Goal: Task Accomplishment & Management: Manage account settings

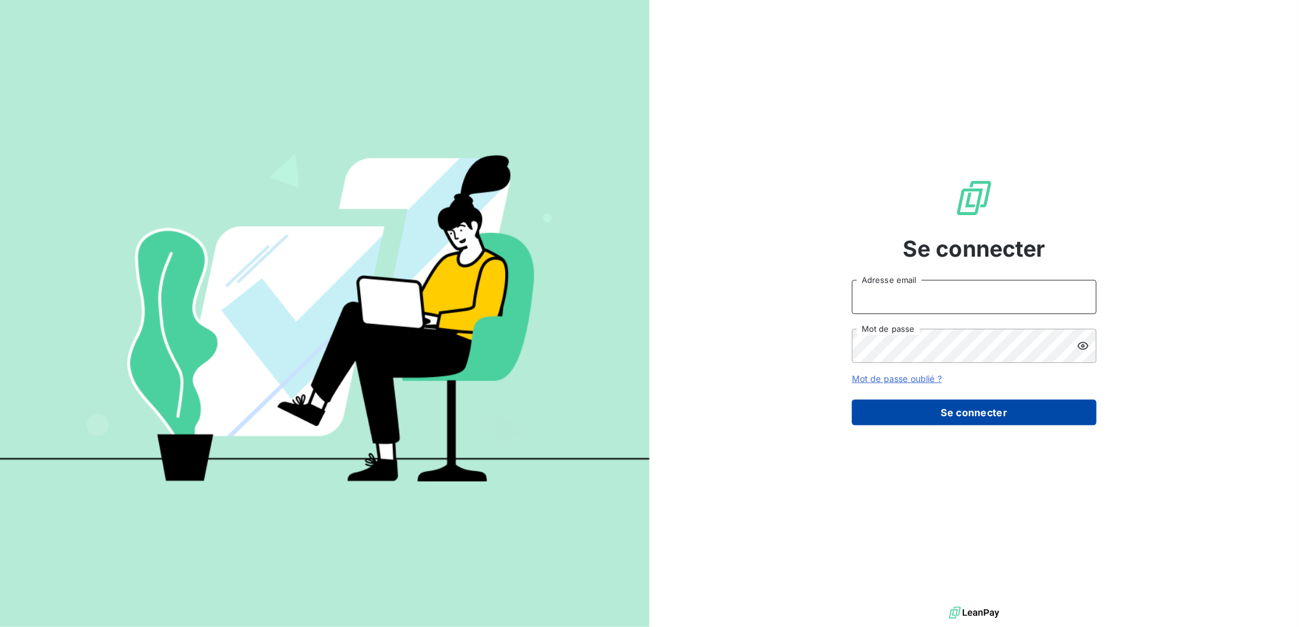
type input "[EMAIL_ADDRESS][DOMAIN_NAME]"
click at [1017, 423] on button "Se connecter" at bounding box center [974, 413] width 245 height 26
click at [973, 418] on button "Se connecter" at bounding box center [974, 413] width 245 height 26
click at [974, 412] on button "Se connecter" at bounding box center [974, 413] width 245 height 26
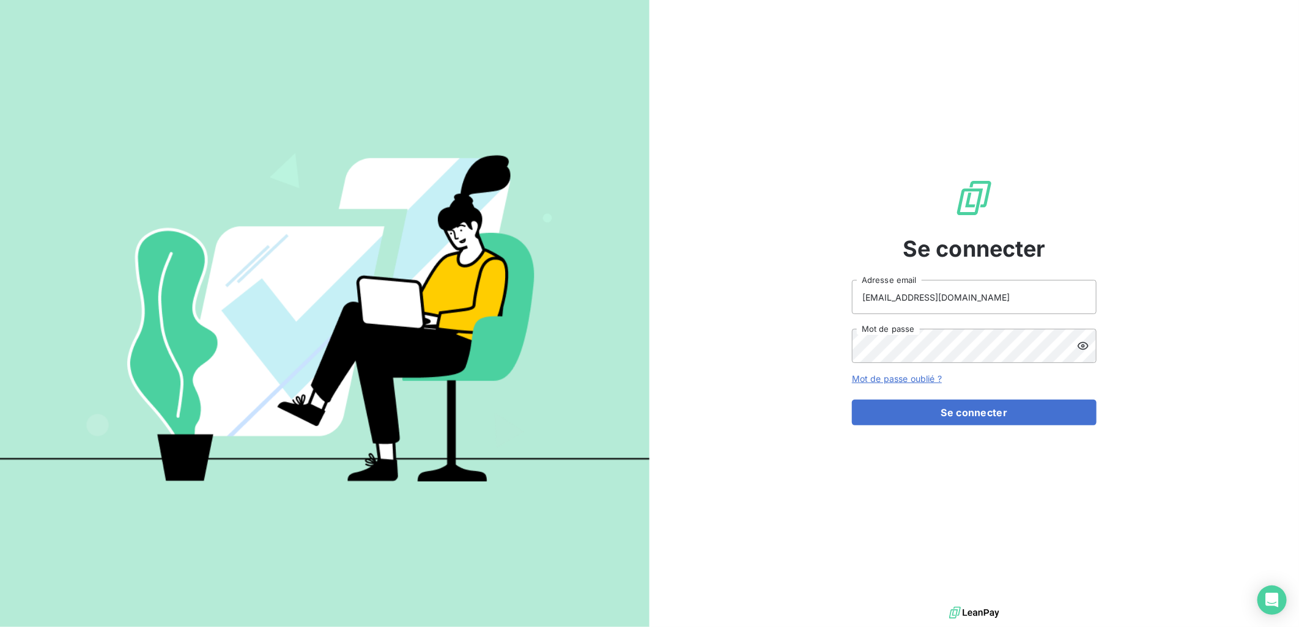
click at [811, 101] on div "Se connecter [EMAIL_ADDRESS][DOMAIN_NAME] Adresse email Mot de passe Mot de pas…" at bounding box center [973, 302] width 649 height 604
click at [852, 400] on button "Se connecter" at bounding box center [974, 413] width 245 height 26
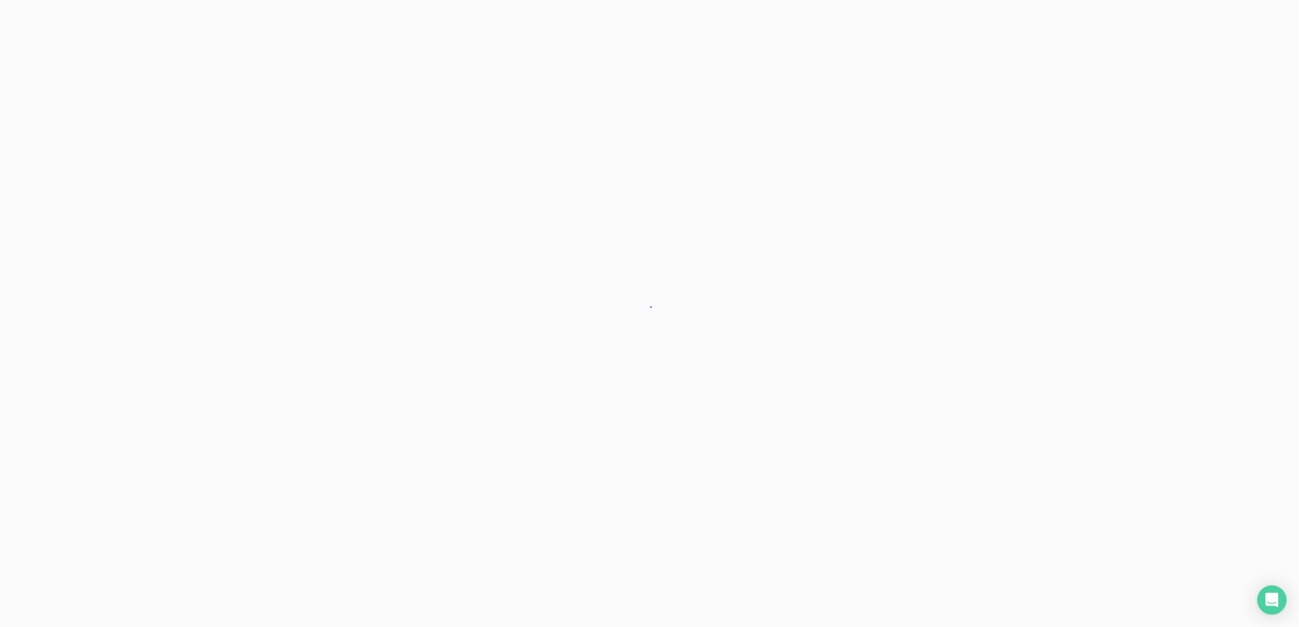
click at [774, 213] on div at bounding box center [649, 313] width 1299 height 627
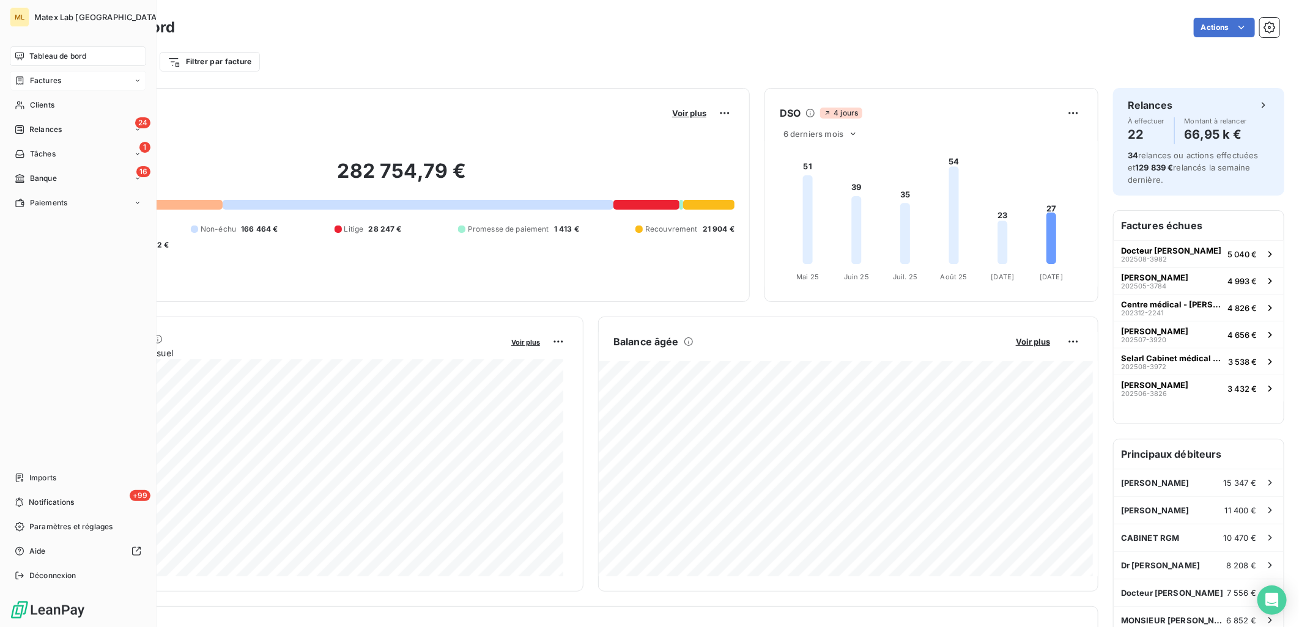
click at [40, 75] on span "Factures" at bounding box center [45, 80] width 31 height 11
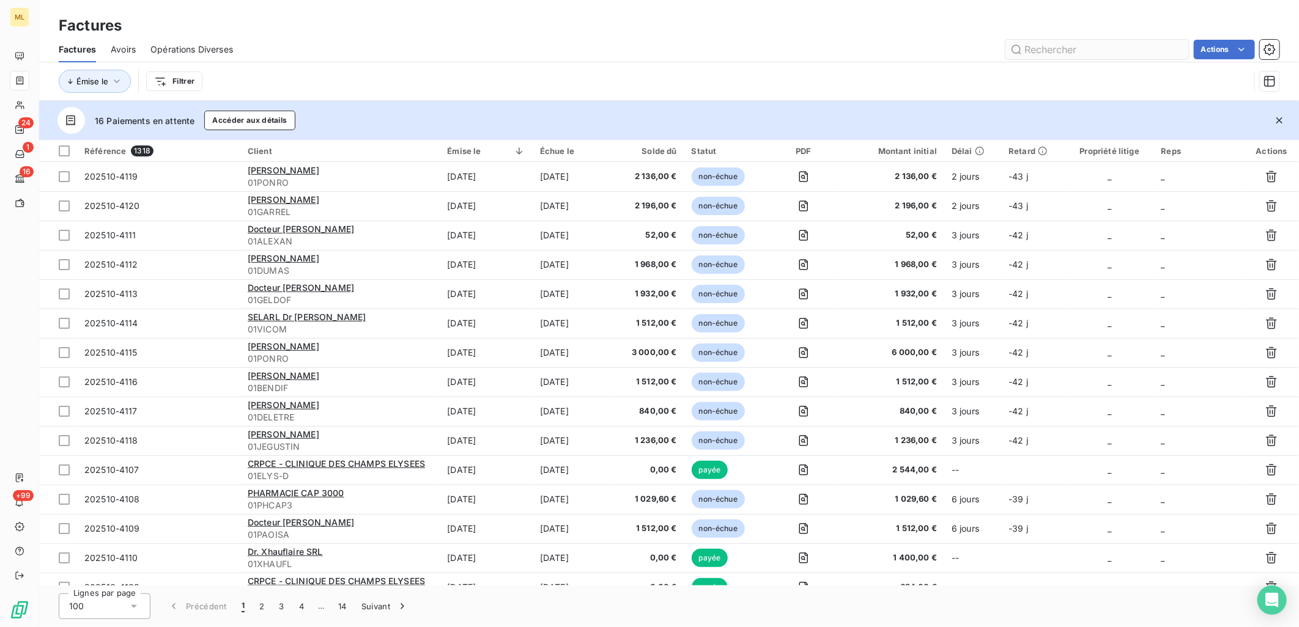
click at [1061, 46] on input "text" at bounding box center [1096, 50] width 183 height 20
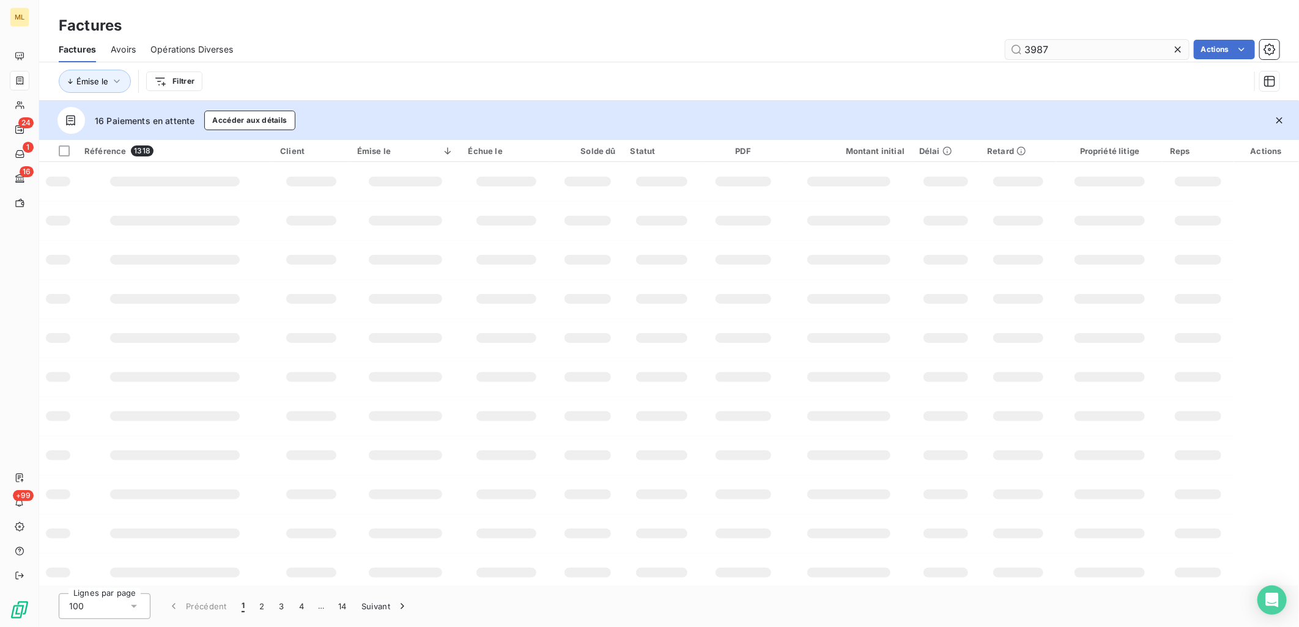
type input "3987"
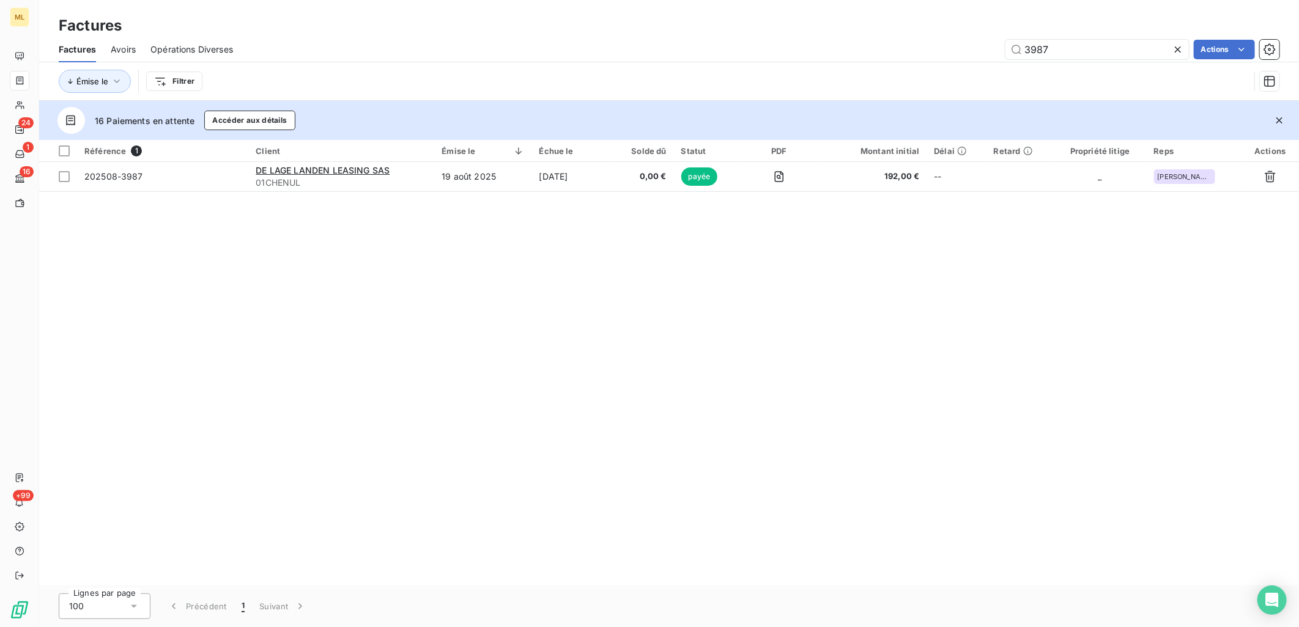
click at [632, 24] on div "Factures" at bounding box center [669, 26] width 1260 height 22
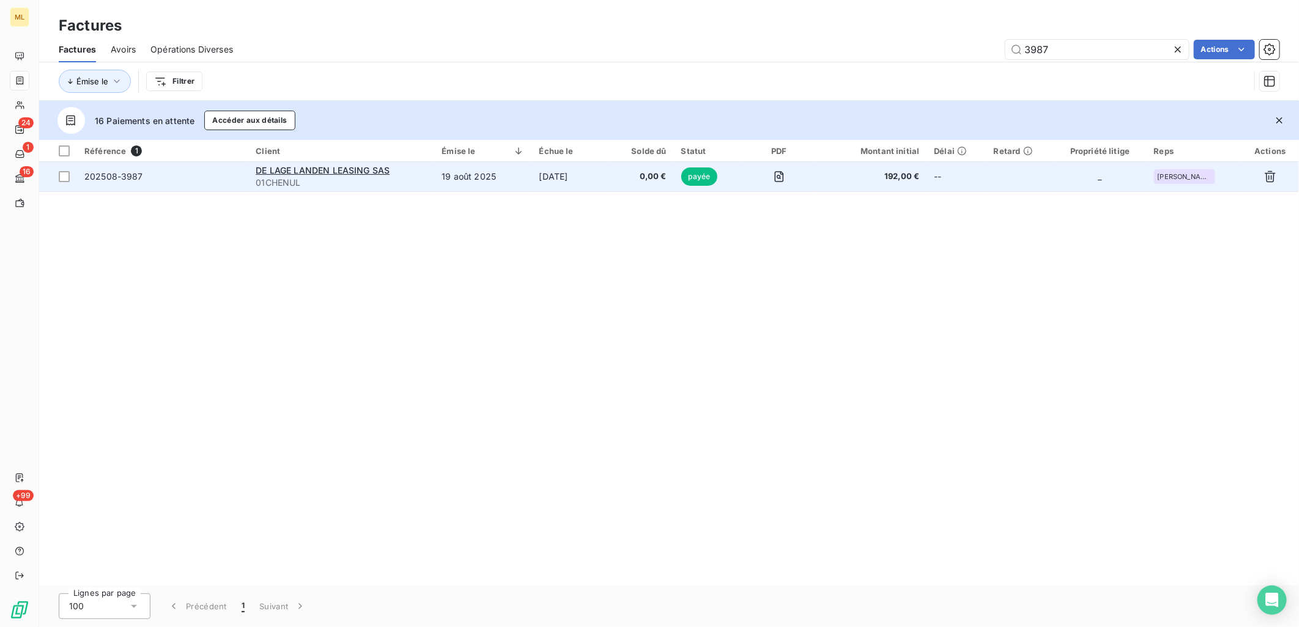
click at [144, 185] on td "202508-3987" at bounding box center [162, 176] width 171 height 29
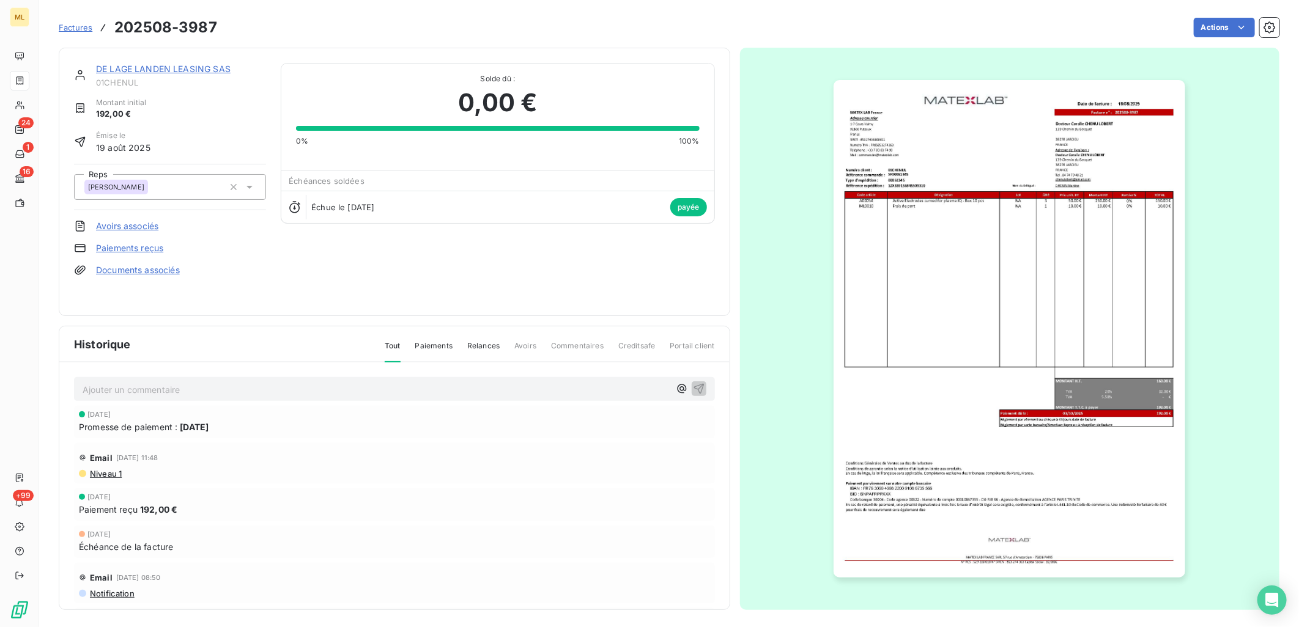
click at [1098, 169] on img "button" at bounding box center [1009, 329] width 352 height 498
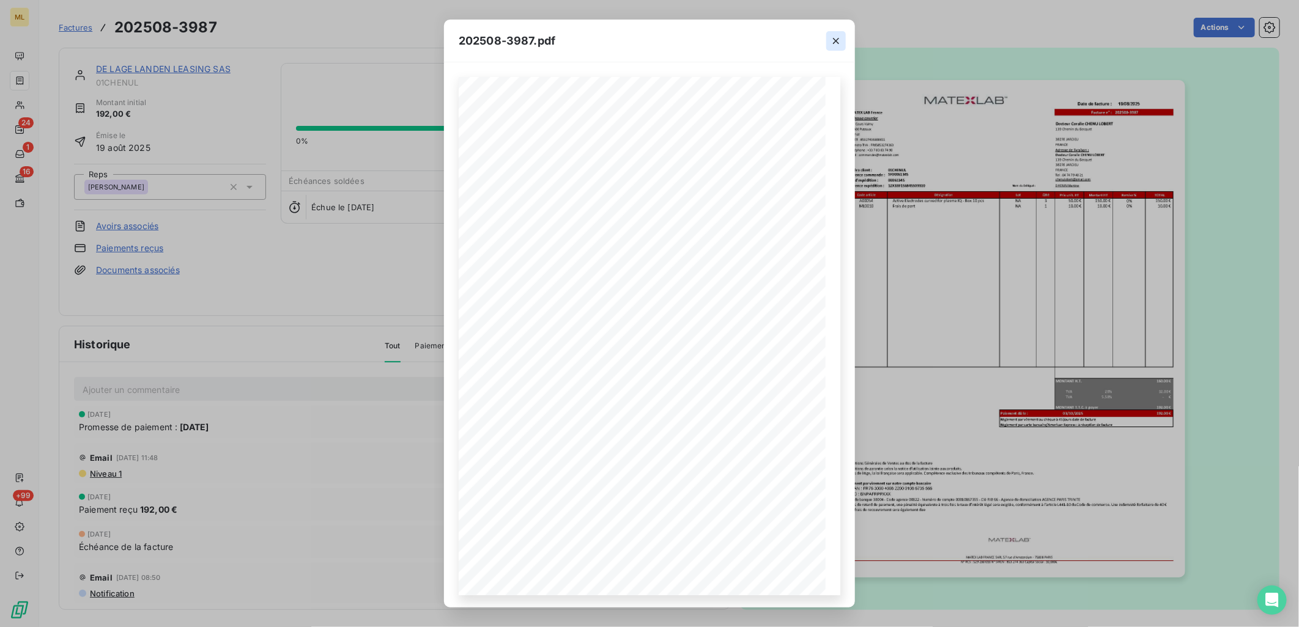
click at [835, 42] on icon "button" at bounding box center [836, 41] width 12 height 12
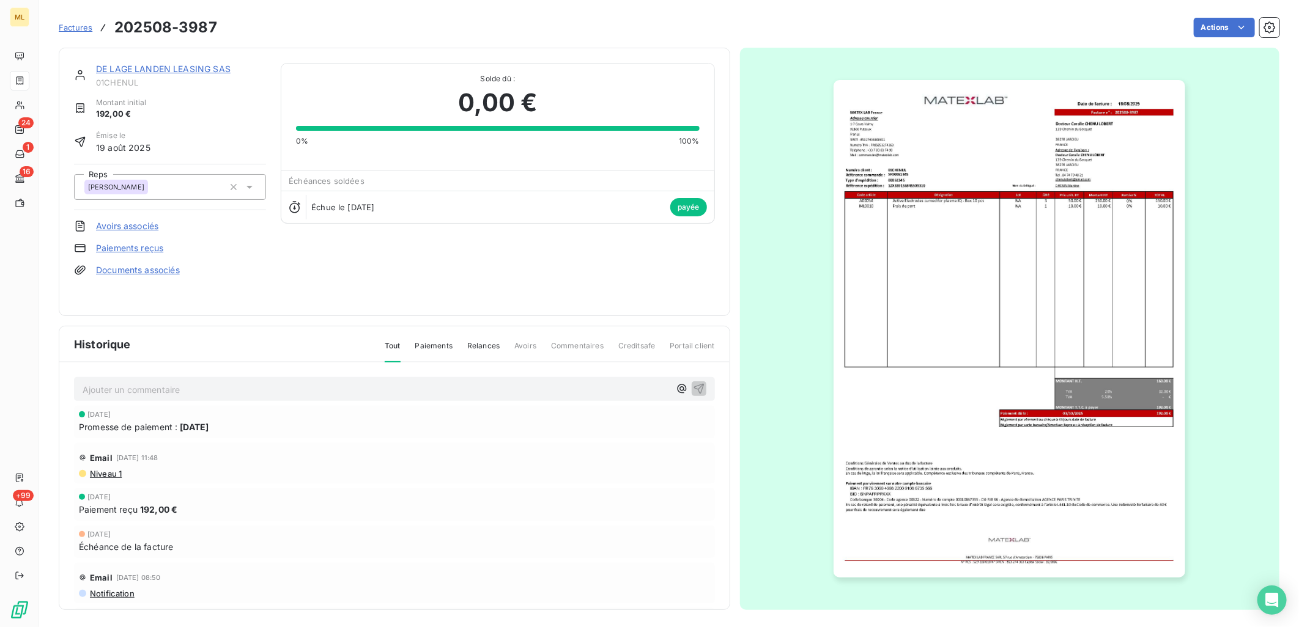
click at [397, 290] on div "DE LAGE LANDEN LEASING SAS 01CHENUL Montant initial 192,00 € Émise le [DATE] Re…" at bounding box center [394, 182] width 641 height 238
click at [194, 66] on link "DE LAGE LANDEN LEASING SAS" at bounding box center [163, 69] width 135 height 10
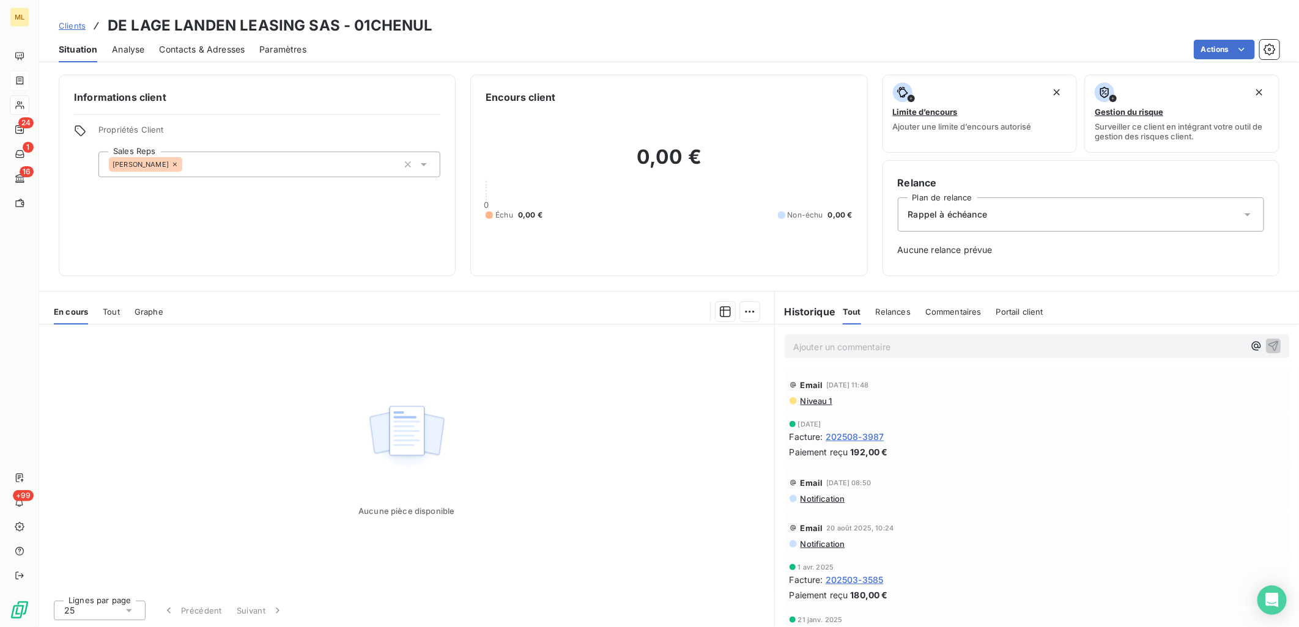
click at [210, 49] on span "Contacts & Adresses" at bounding box center [202, 49] width 86 height 12
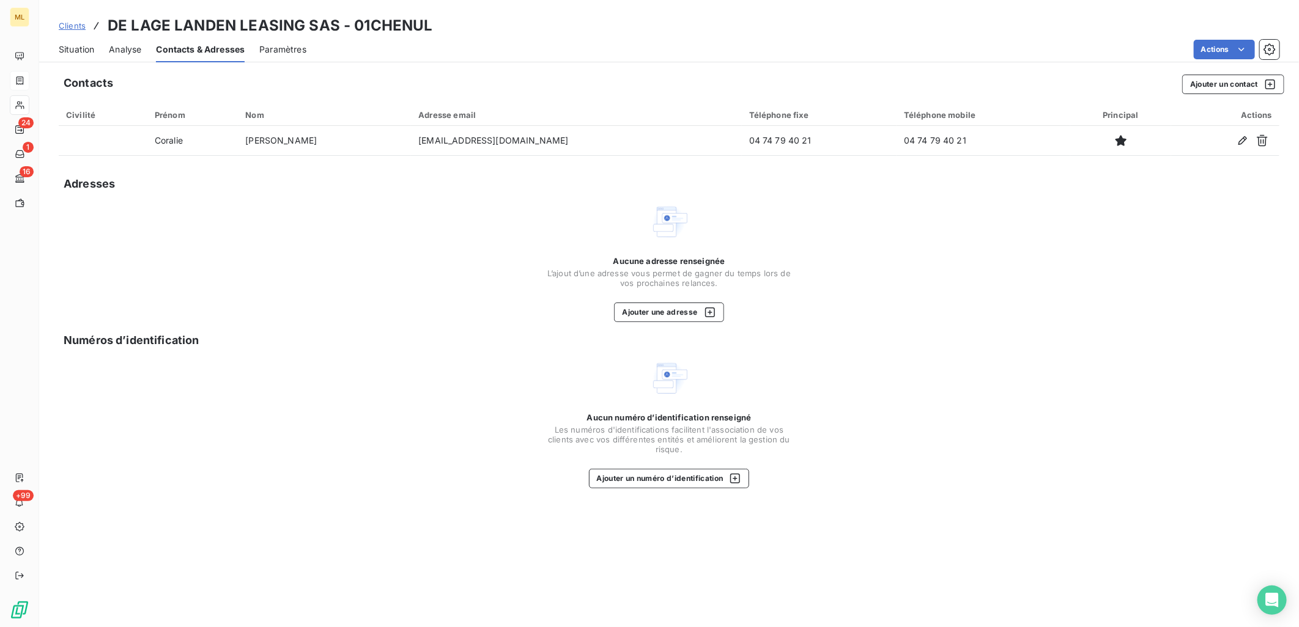
click at [64, 46] on span "Situation" at bounding box center [76, 49] width 35 height 12
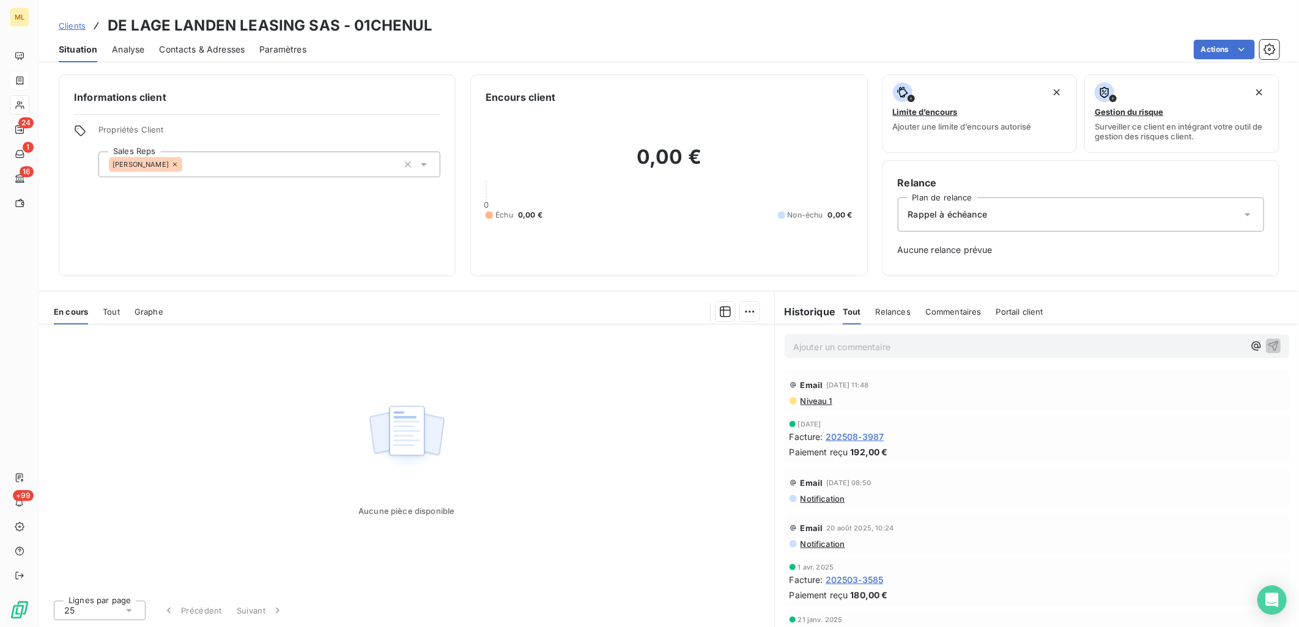
click at [71, 29] on span "Clients" at bounding box center [72, 26] width 27 height 10
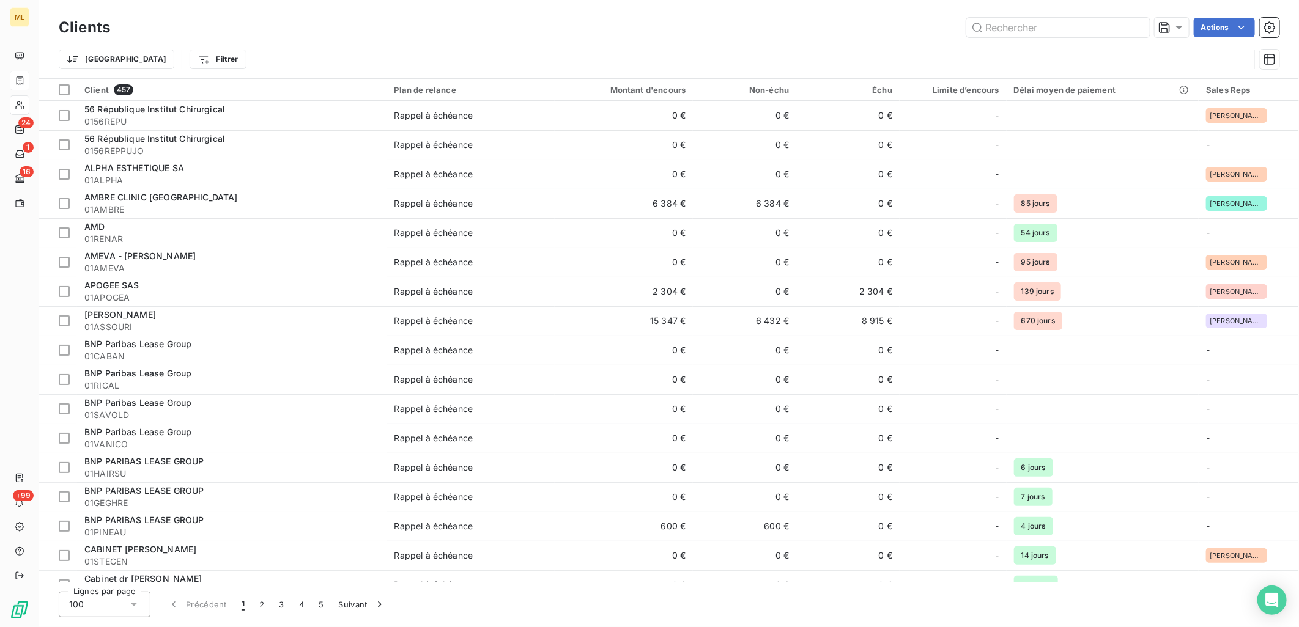
click at [419, 27] on div "Actions" at bounding box center [702, 28] width 1154 height 20
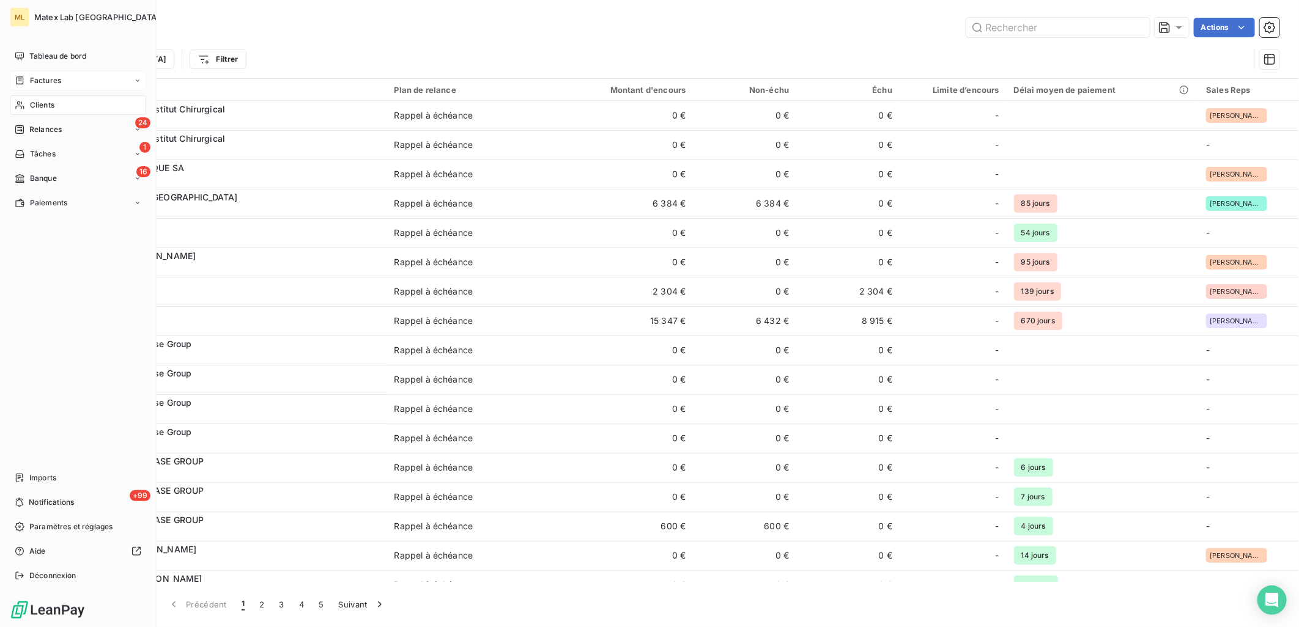
click at [28, 84] on div "Factures" at bounding box center [38, 80] width 46 height 11
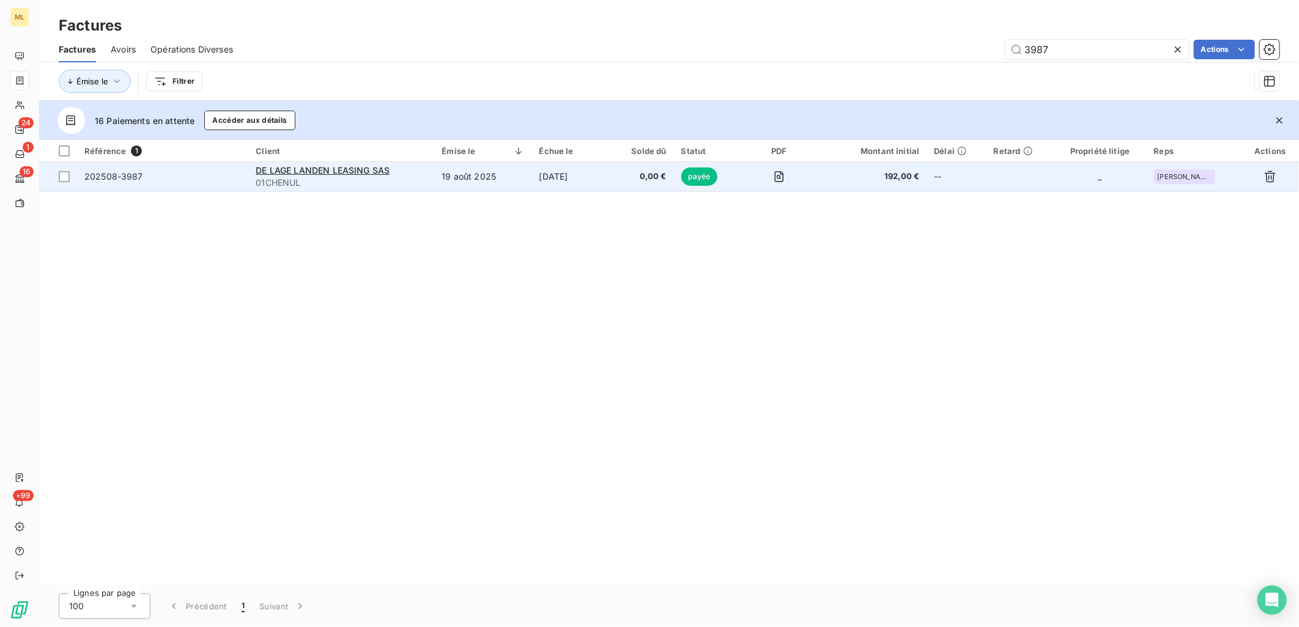
click at [440, 168] on td "19 août 2025" at bounding box center [482, 176] width 97 height 29
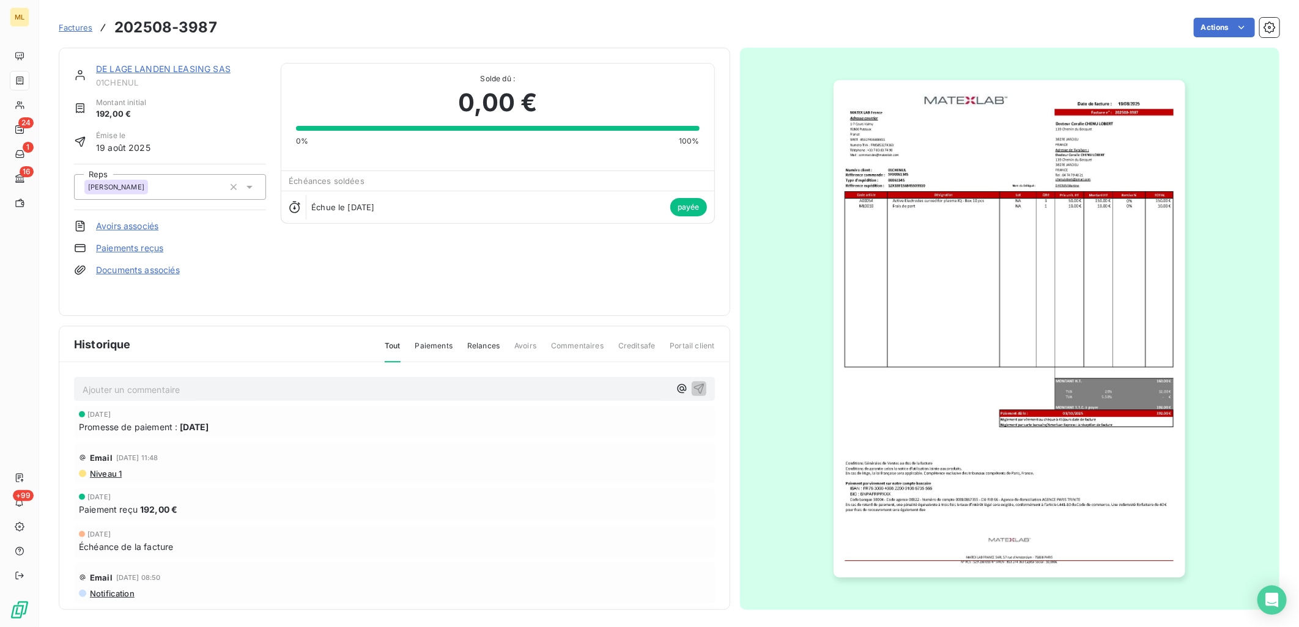
click at [704, 29] on div "Actions" at bounding box center [755, 28] width 1047 height 20
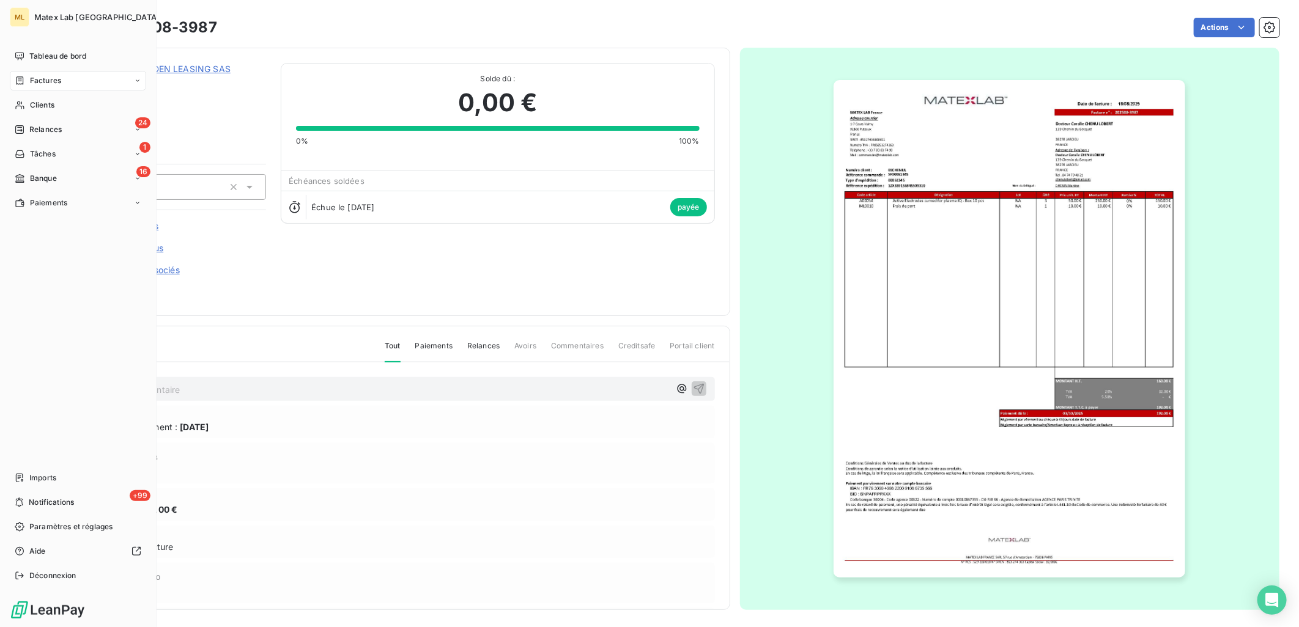
click at [41, 75] on span "Factures" at bounding box center [45, 80] width 31 height 11
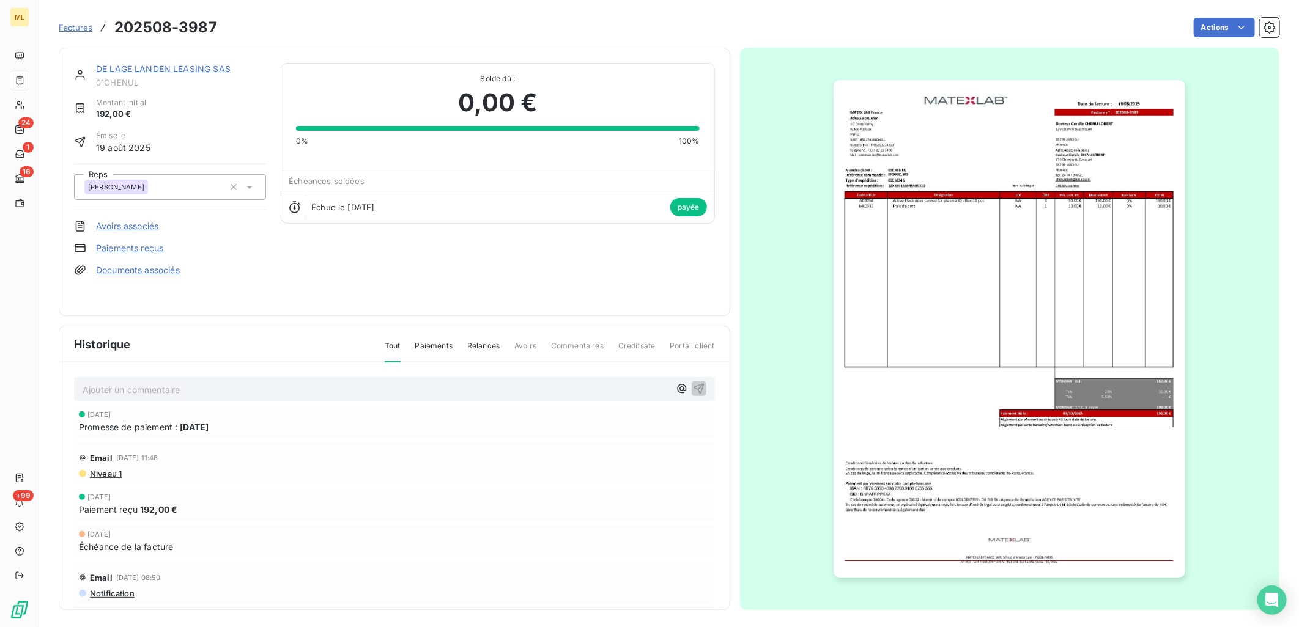
click at [279, 15] on div "Factures 202508-3987 Actions" at bounding box center [669, 28] width 1220 height 26
click at [86, 28] on span "Factures" at bounding box center [76, 28] width 34 height 10
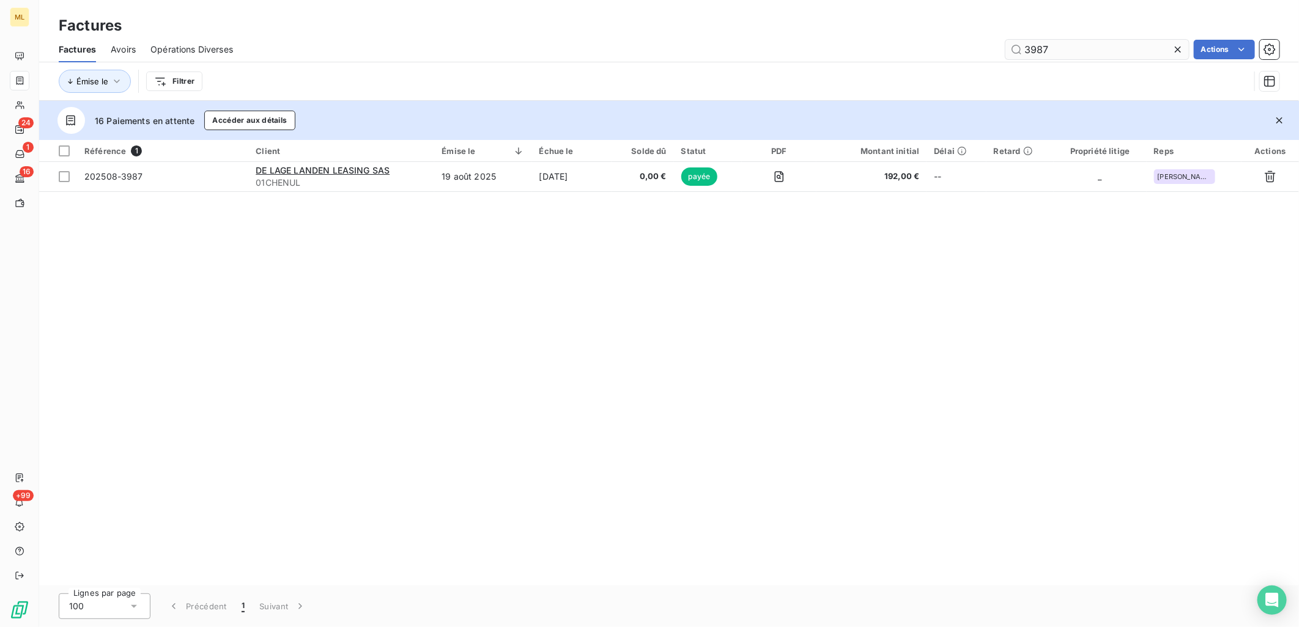
click at [1079, 44] on input "3987" at bounding box center [1096, 50] width 183 height 20
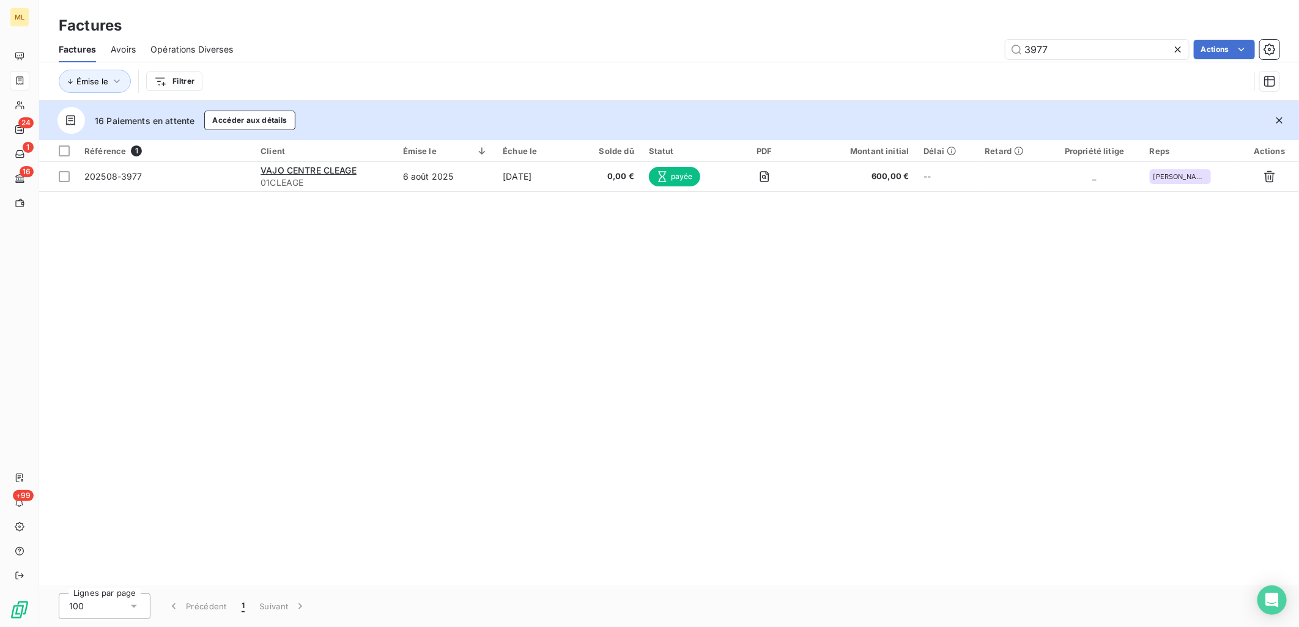
type input "3977"
click at [1176, 50] on icon at bounding box center [1178, 49] width 6 height 6
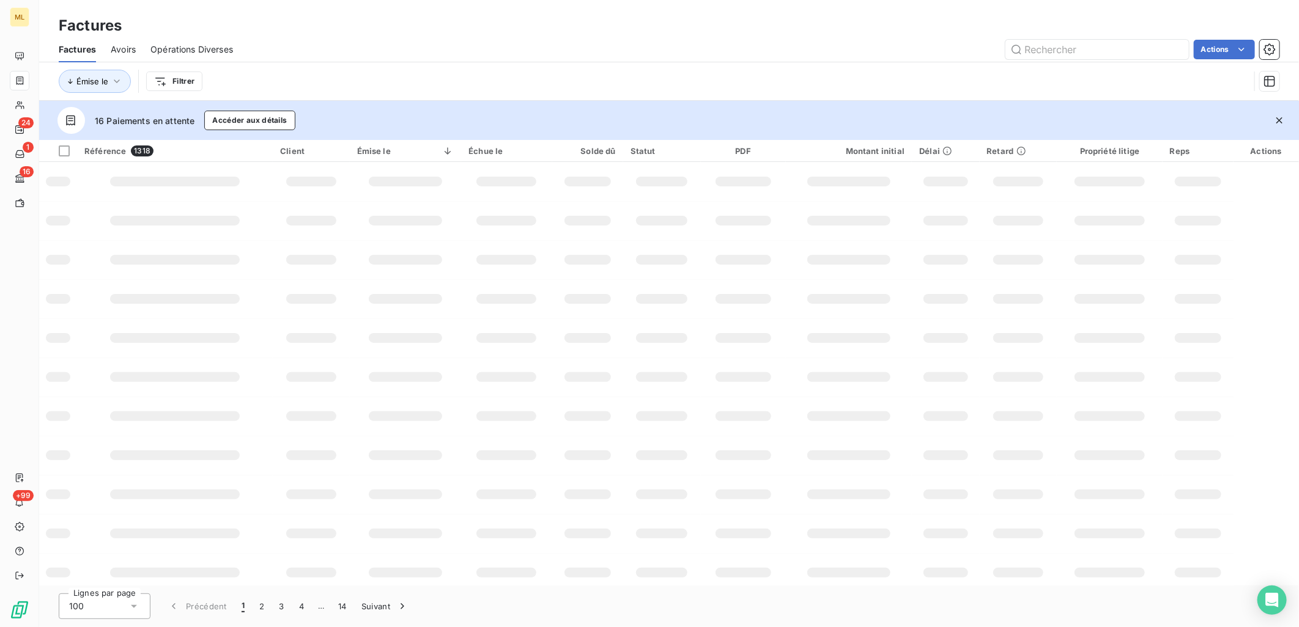
click at [791, 35] on div "Factures" at bounding box center [669, 26] width 1260 height 22
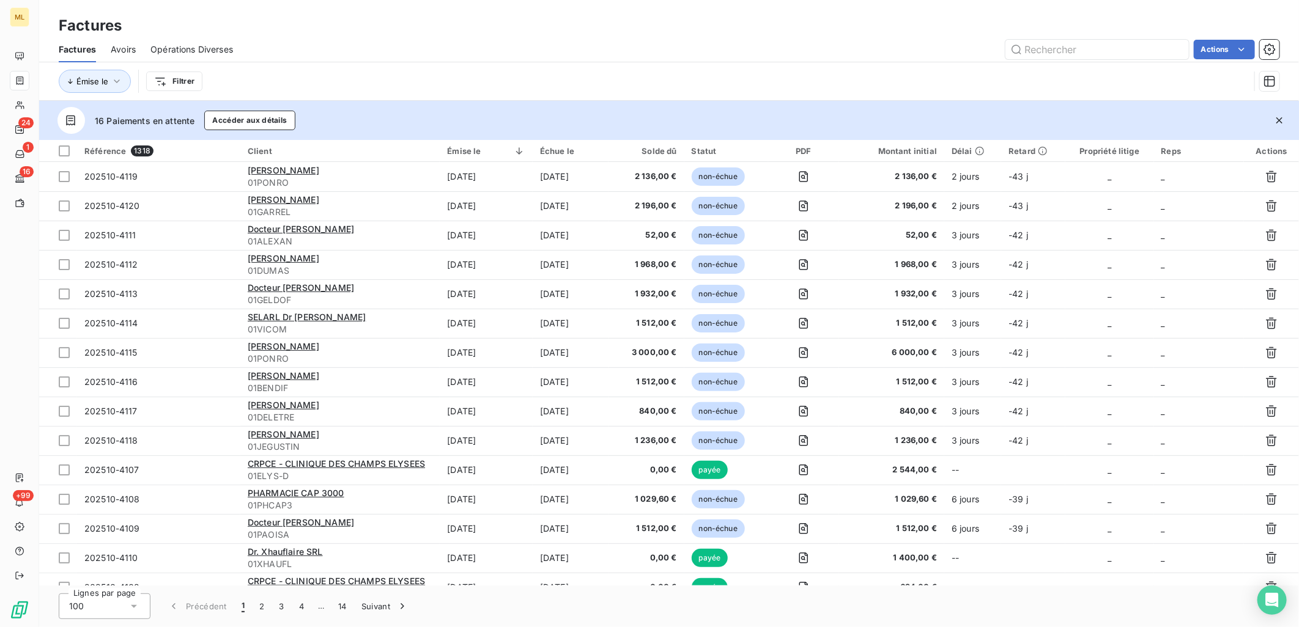
click at [541, 46] on div "Actions" at bounding box center [764, 50] width 1032 height 20
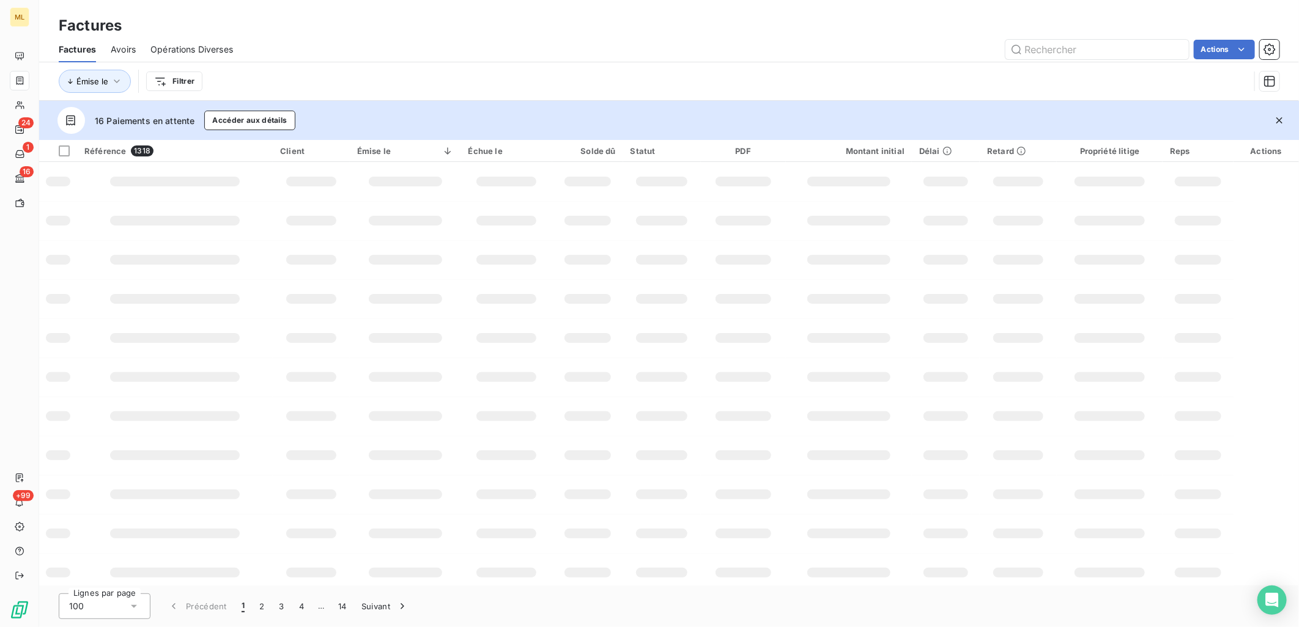
click at [395, 35] on div "Factures" at bounding box center [669, 26] width 1260 height 22
click at [1046, 47] on input "text" at bounding box center [1096, 50] width 183 height 20
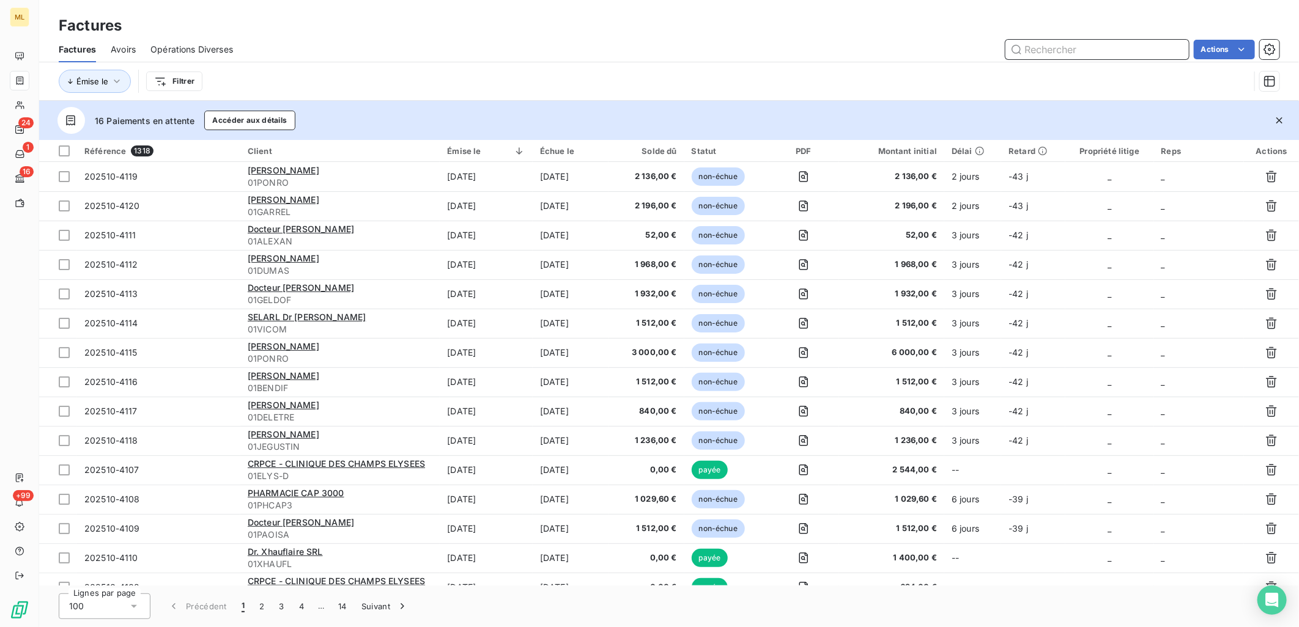
click at [1086, 50] on input "text" at bounding box center [1096, 50] width 183 height 20
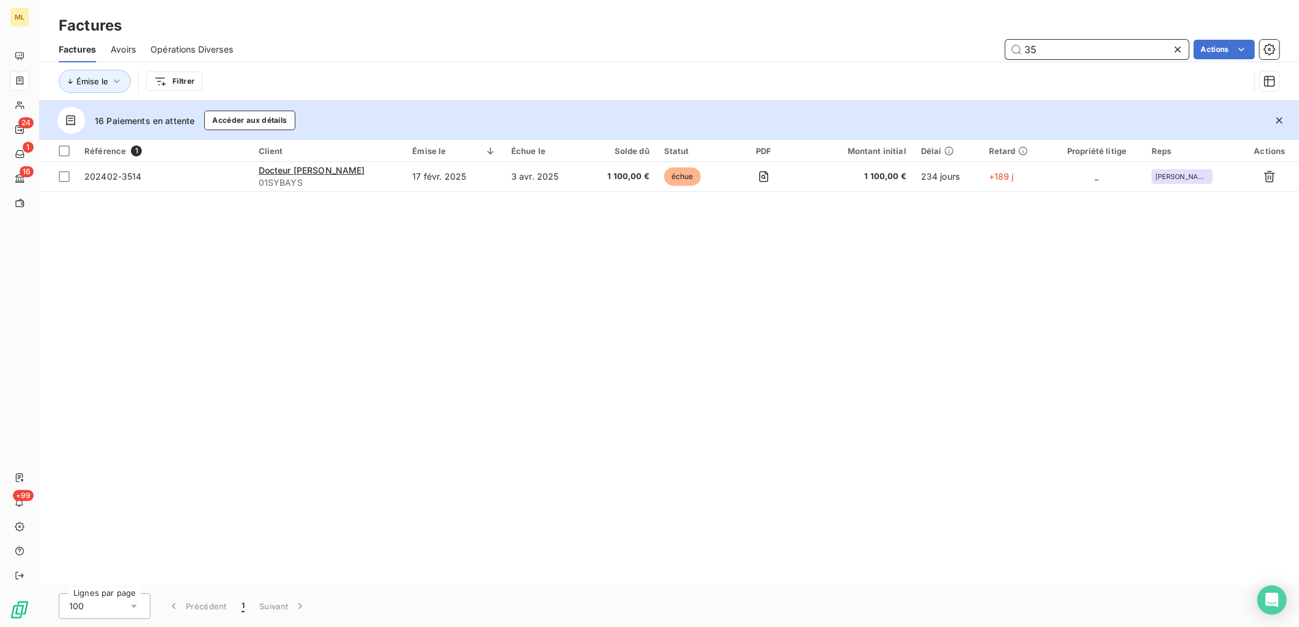
type input "3"
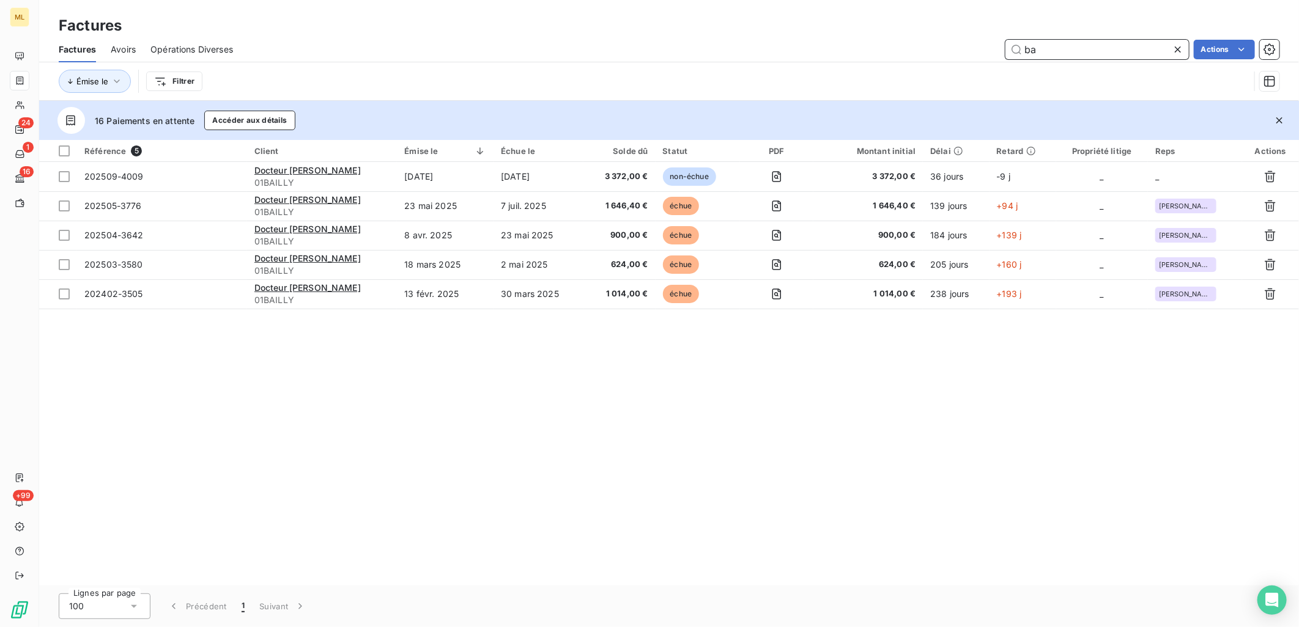
type input "b"
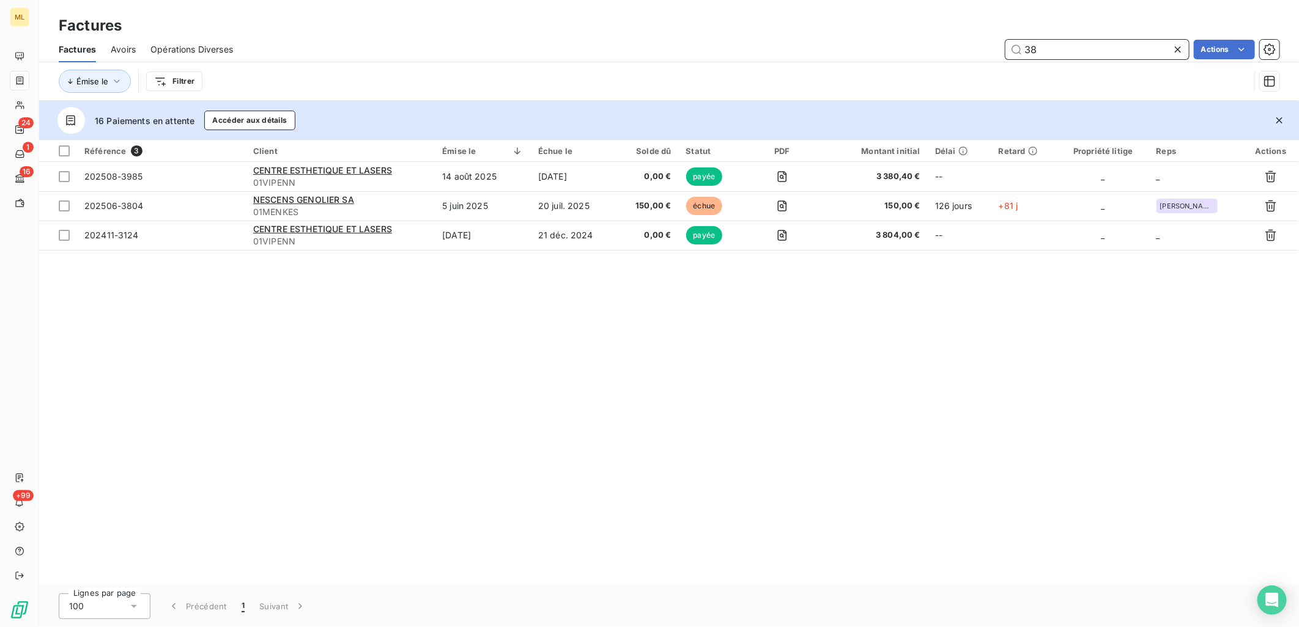
type input "3"
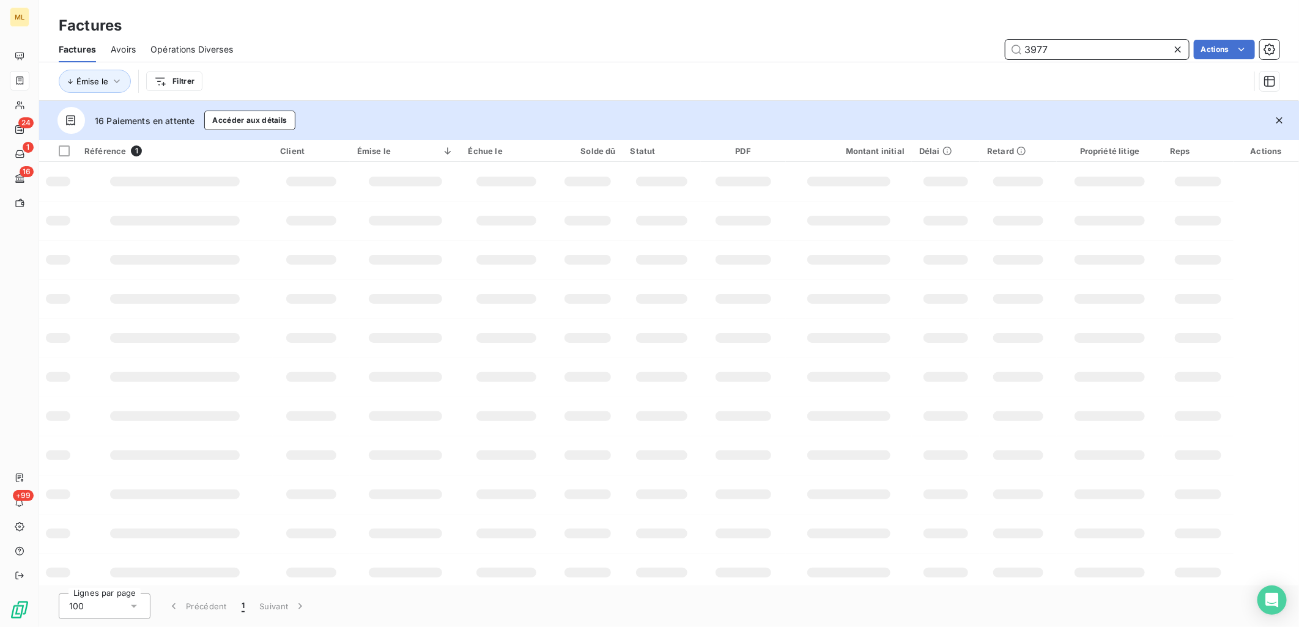
click at [1054, 51] on input "3977" at bounding box center [1096, 50] width 183 height 20
type input "3"
click at [1075, 46] on input "text" at bounding box center [1096, 50] width 183 height 20
click at [722, 64] on div "Émise le Filtrer" at bounding box center [669, 81] width 1220 height 38
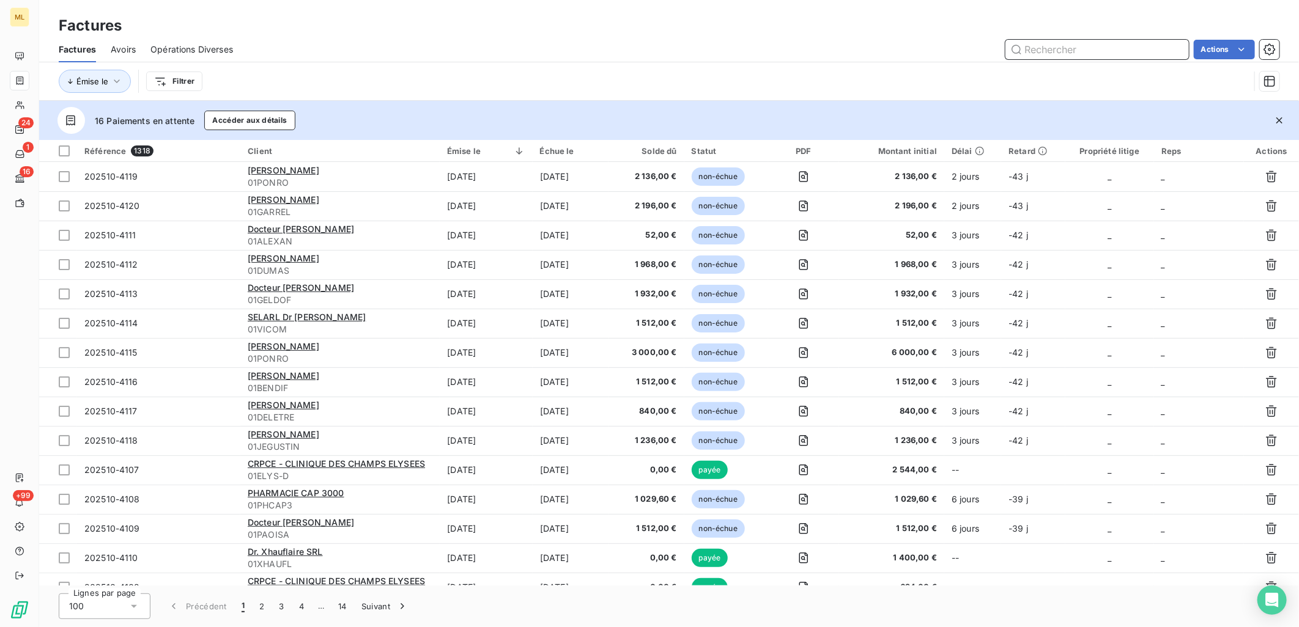
click at [1088, 54] on input "text" at bounding box center [1096, 50] width 183 height 20
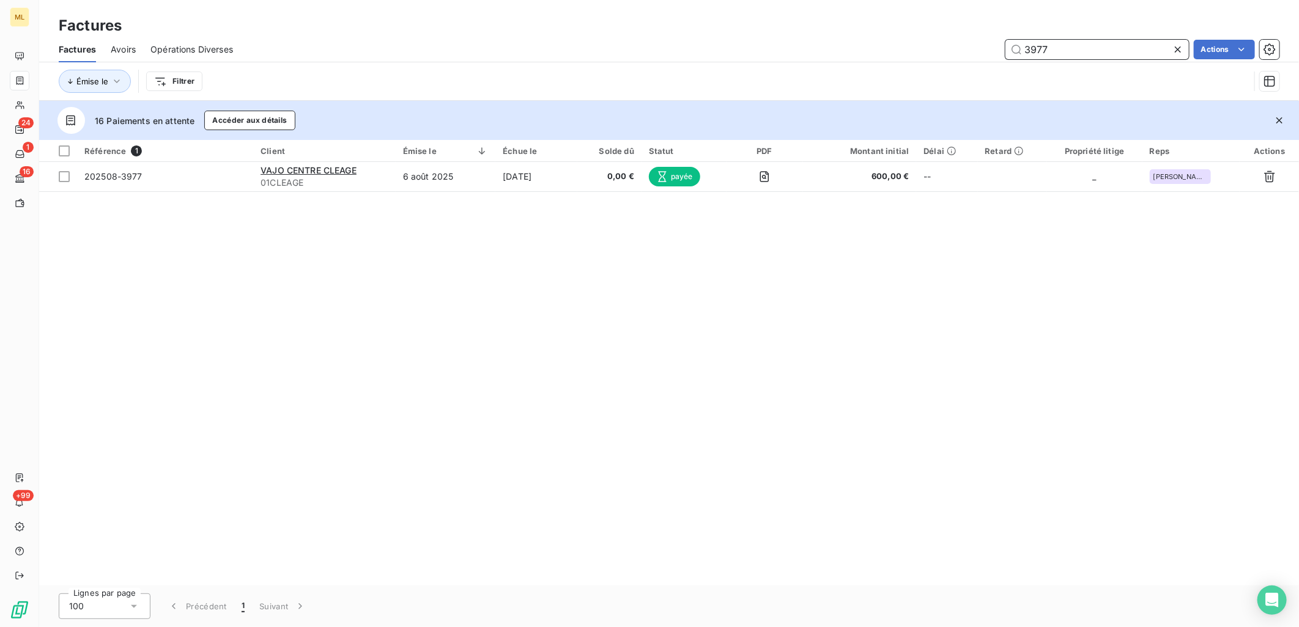
type input "3977"
click at [610, 52] on div "3977 Actions" at bounding box center [764, 50] width 1032 height 20
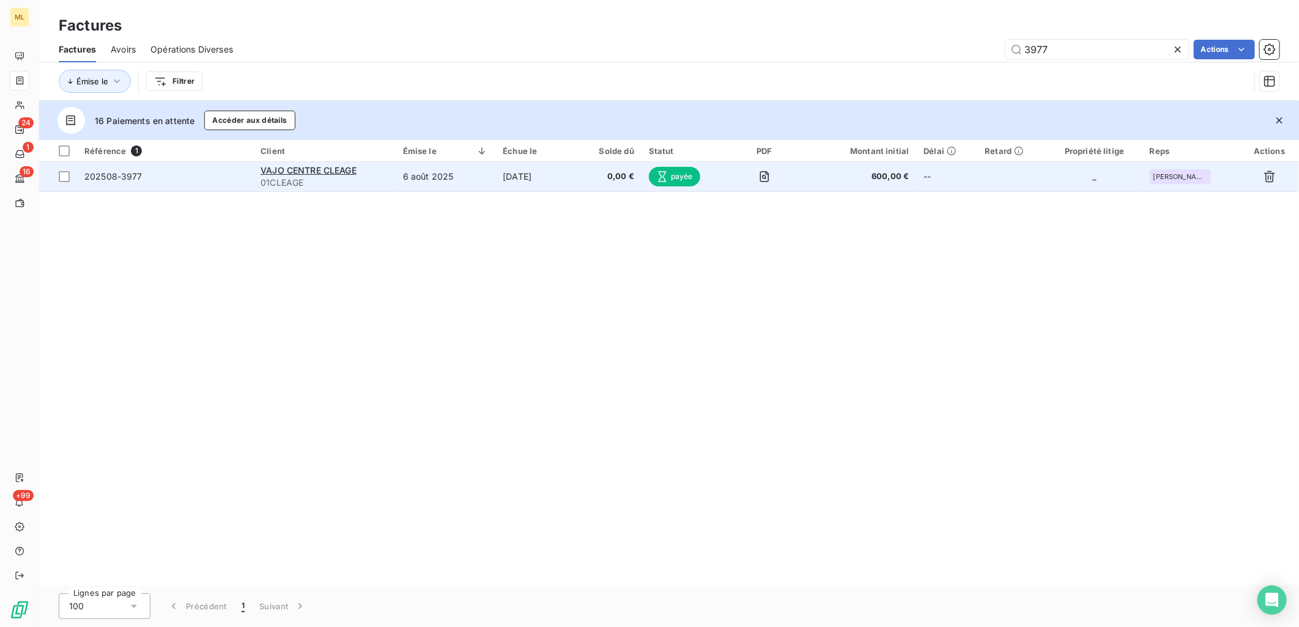
click at [352, 179] on span "01CLEAGE" at bounding box center [323, 183] width 127 height 12
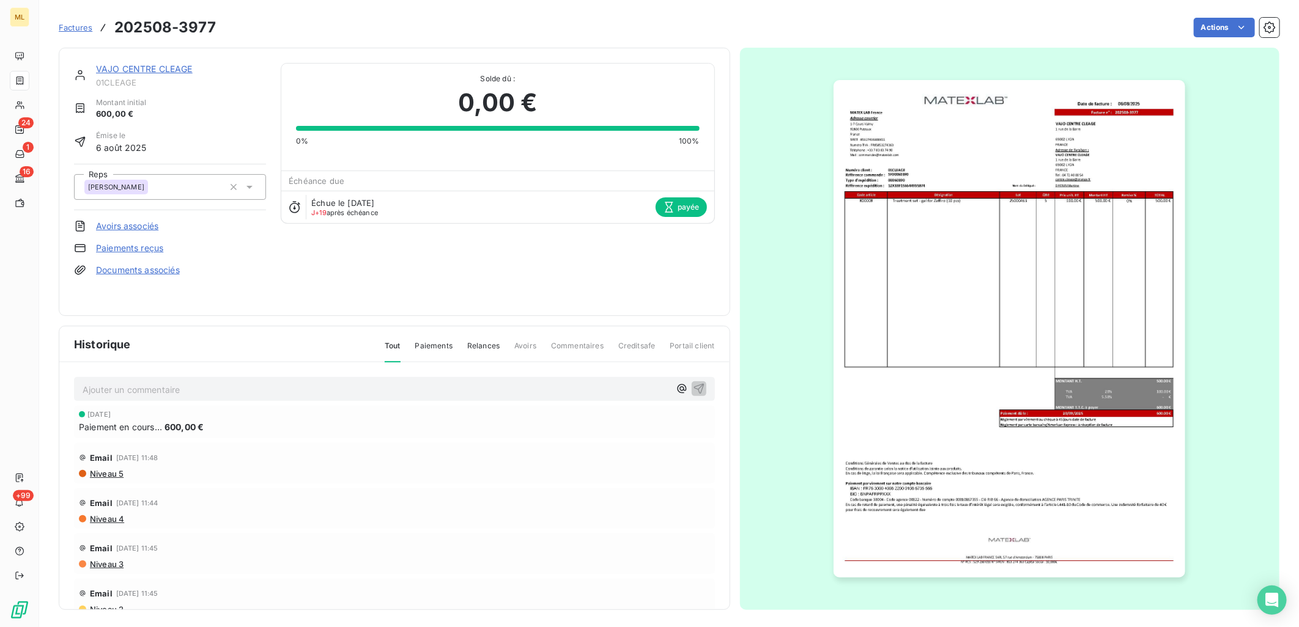
click at [227, 421] on div "Paiement en cours... 600,00 €" at bounding box center [394, 427] width 631 height 13
click at [114, 419] on div "[DATE] Paiement en cours... 600,00 €" at bounding box center [394, 422] width 631 height 23
click at [457, 428] on div "Paiement en cours... 600,00 €" at bounding box center [394, 427] width 631 height 13
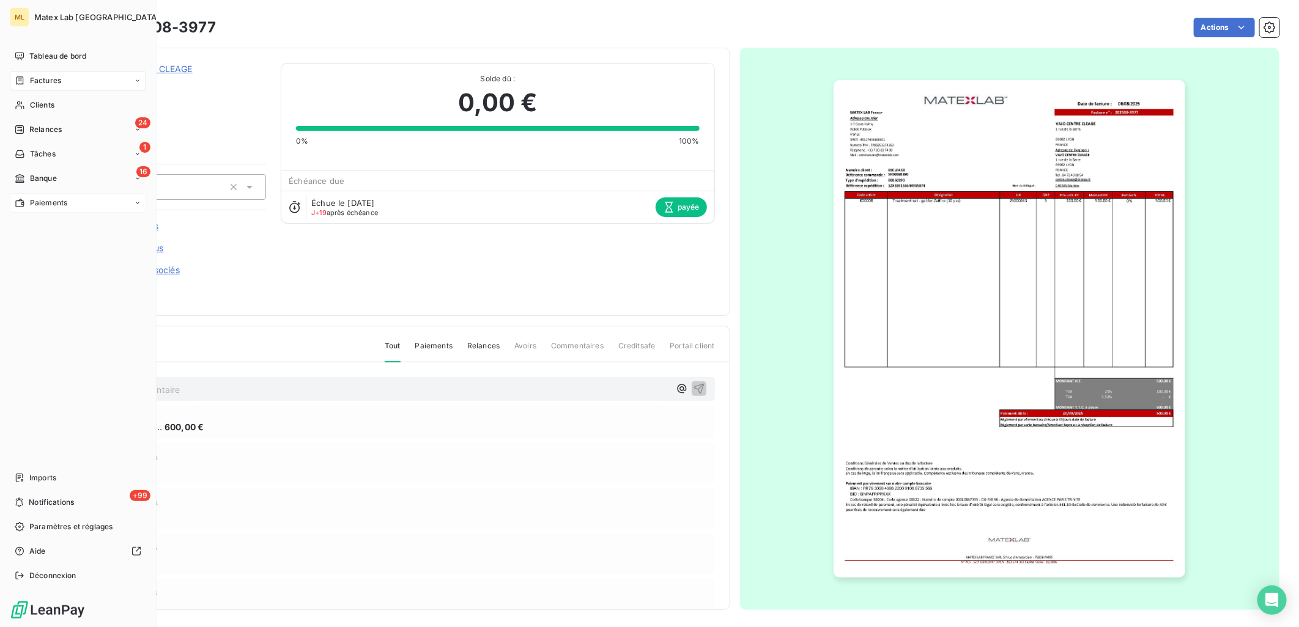
click at [39, 198] on span "Paiements" at bounding box center [48, 203] width 37 height 11
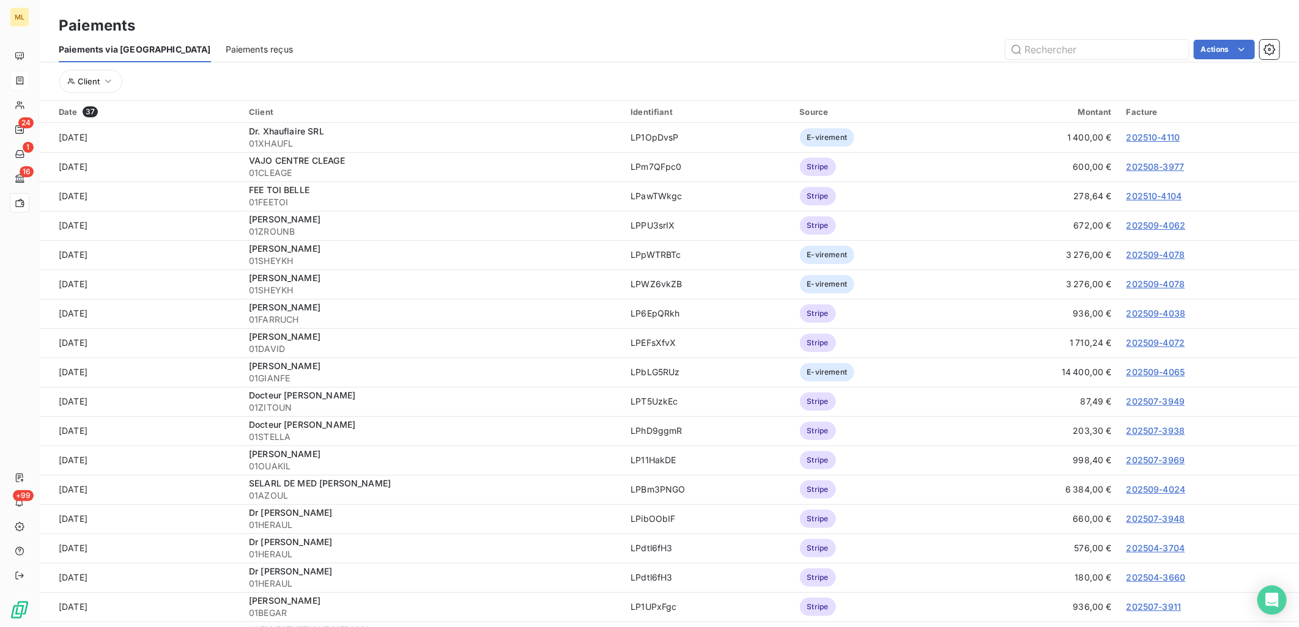
click at [169, 51] on div "Paiements via le Portail Paiements reçus Actions" at bounding box center [669, 50] width 1260 height 26
click at [226, 50] on span "Paiements reçus" at bounding box center [259, 49] width 67 height 12
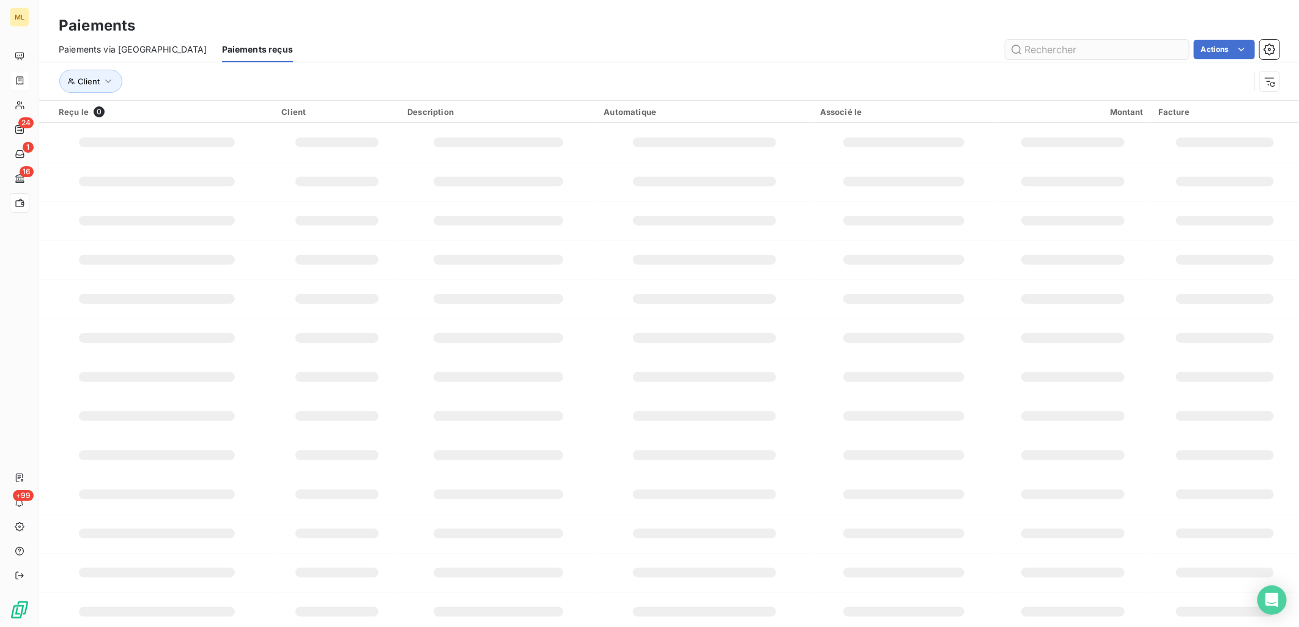
click at [1065, 49] on input "text" at bounding box center [1096, 50] width 183 height 20
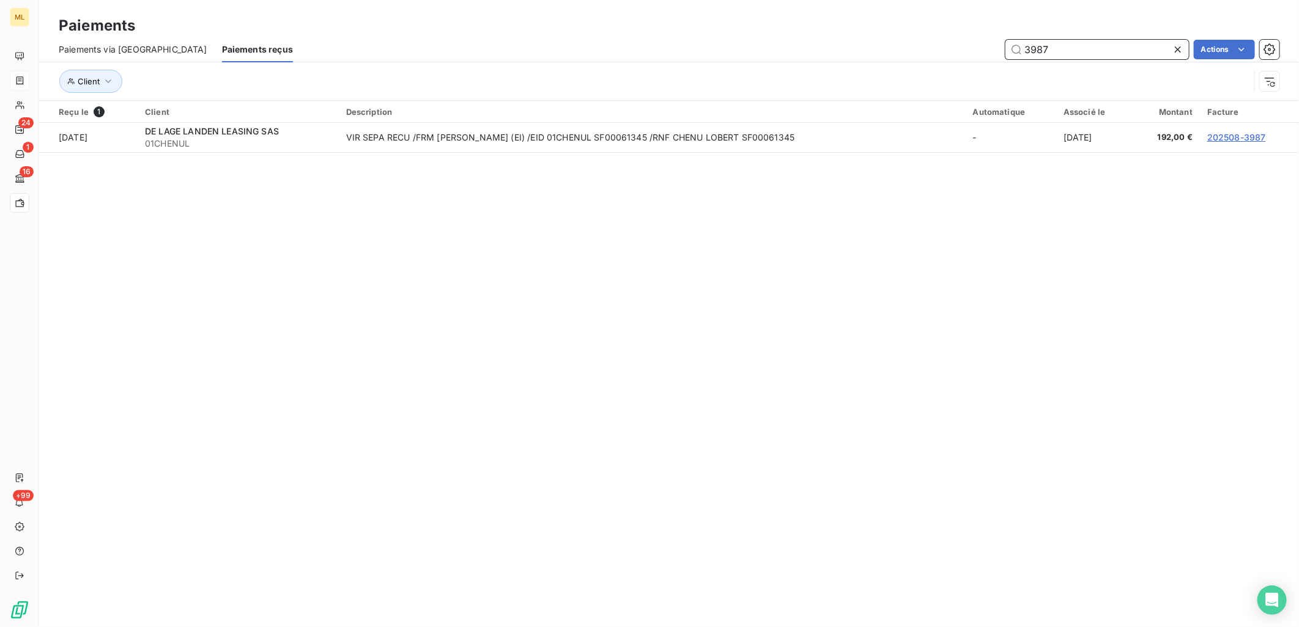
click at [1036, 45] on input "3987" at bounding box center [1096, 50] width 183 height 20
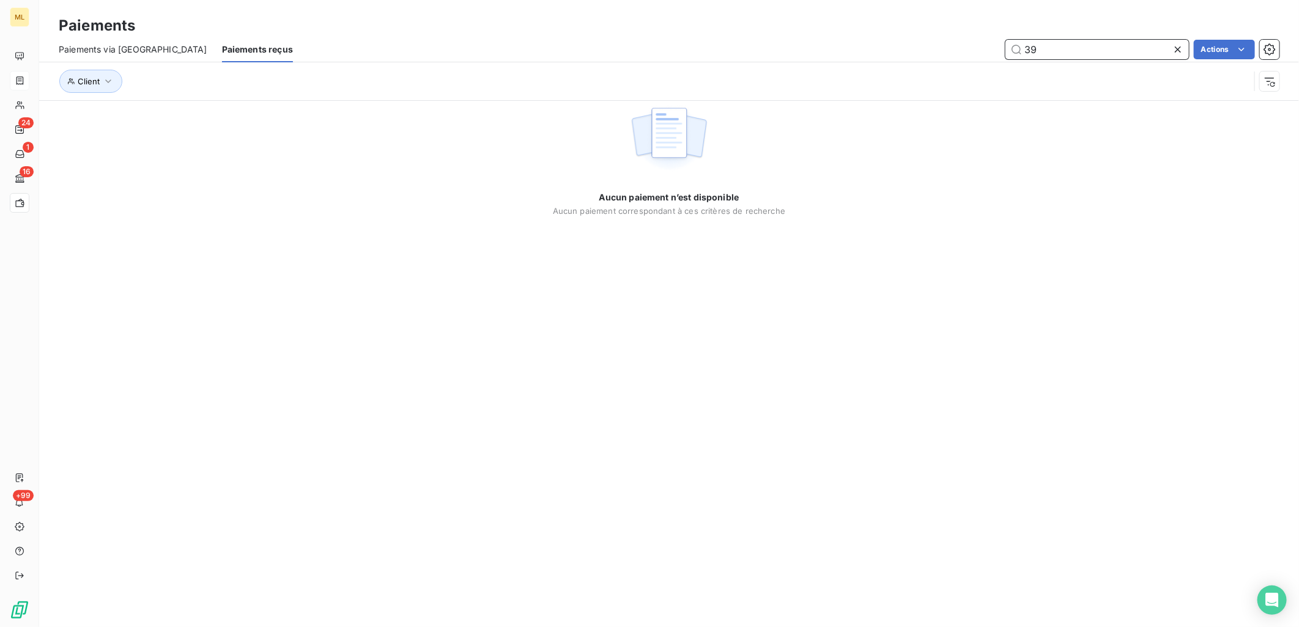
type input "3"
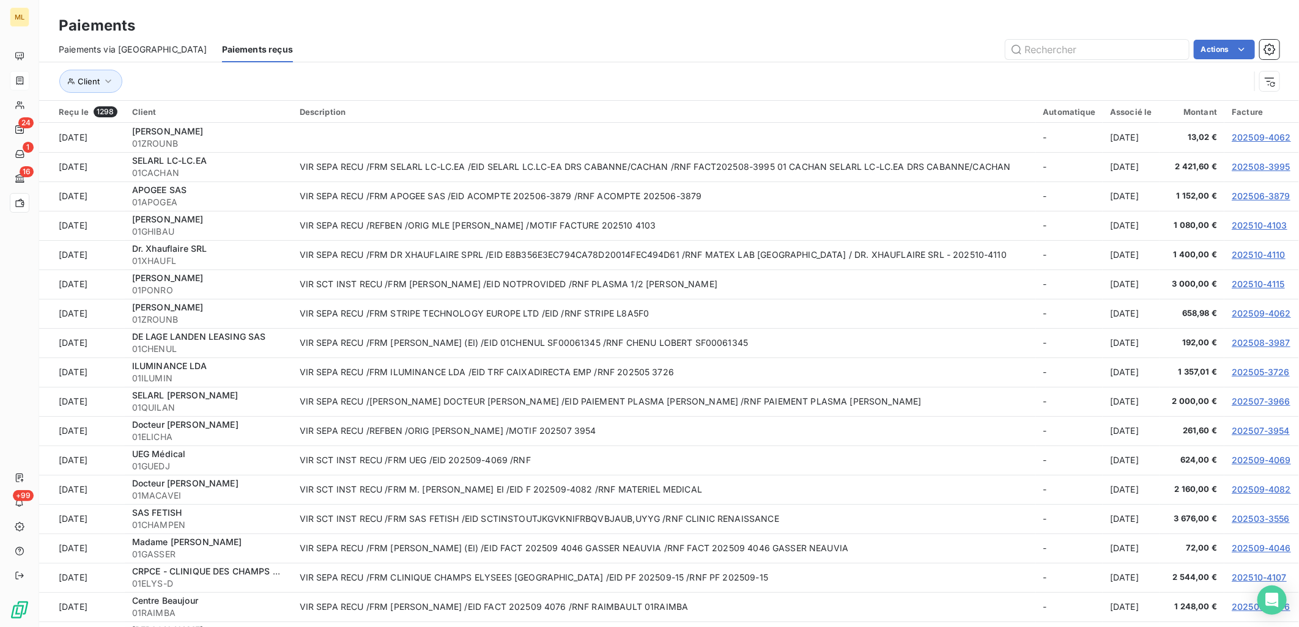
click at [848, 35] on div "Paiements" at bounding box center [669, 26] width 1260 height 22
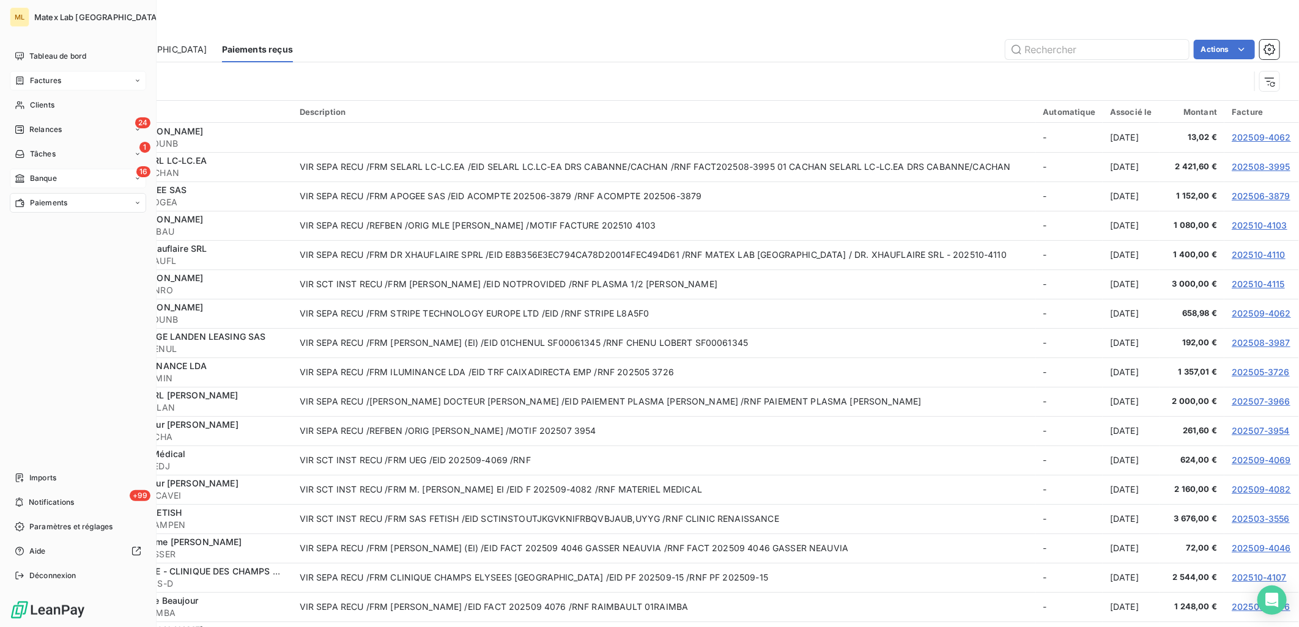
click at [45, 185] on div "16 Banque" at bounding box center [78, 179] width 136 height 20
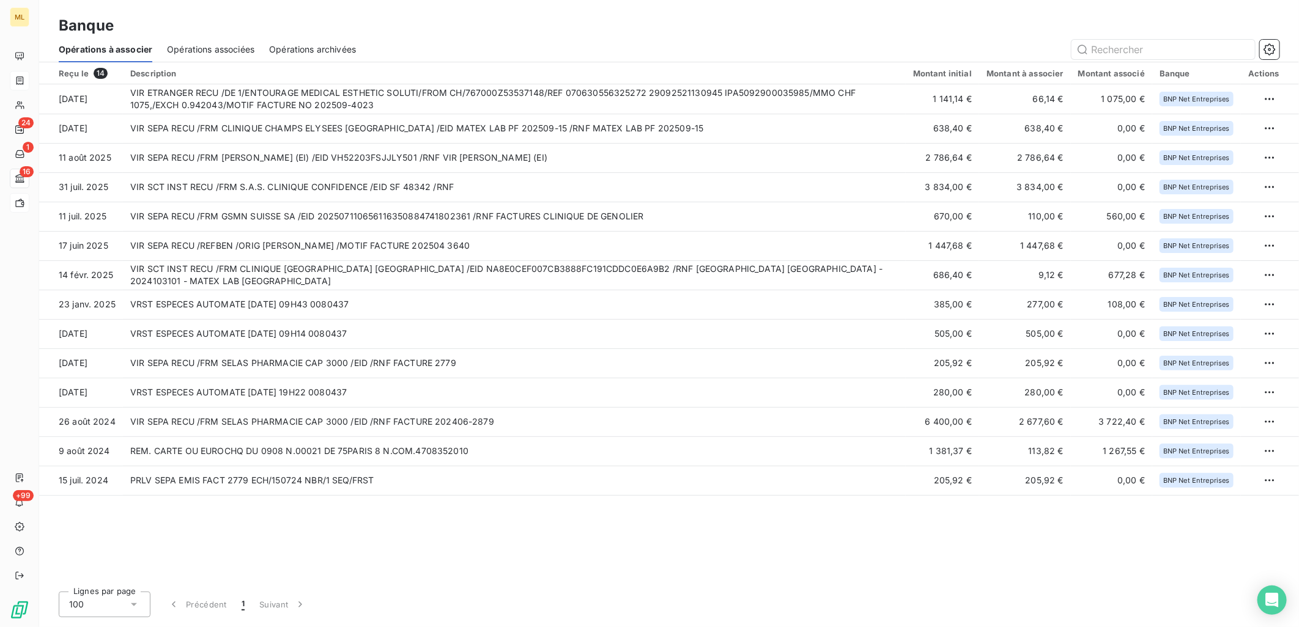
click at [478, 39] on div "Opérations à associer Opérations associées Opérations archivées" at bounding box center [669, 50] width 1260 height 26
click at [597, 23] on div "Banque" at bounding box center [669, 26] width 1260 height 22
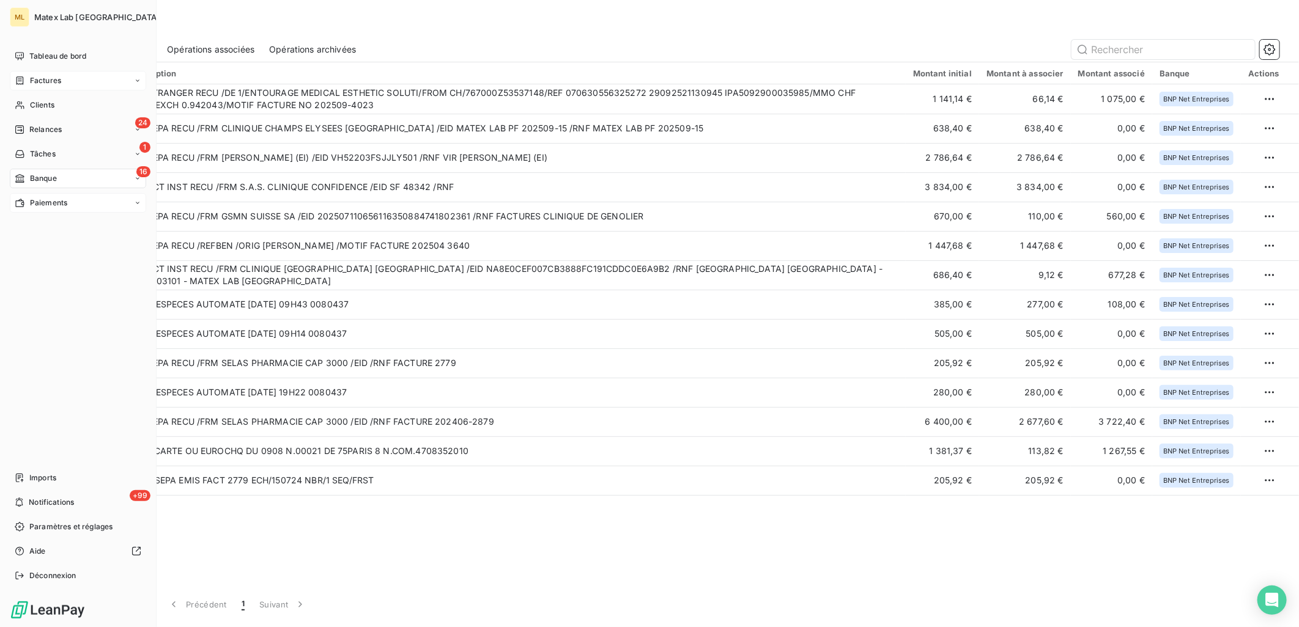
click at [43, 81] on span "Factures" at bounding box center [45, 80] width 31 height 11
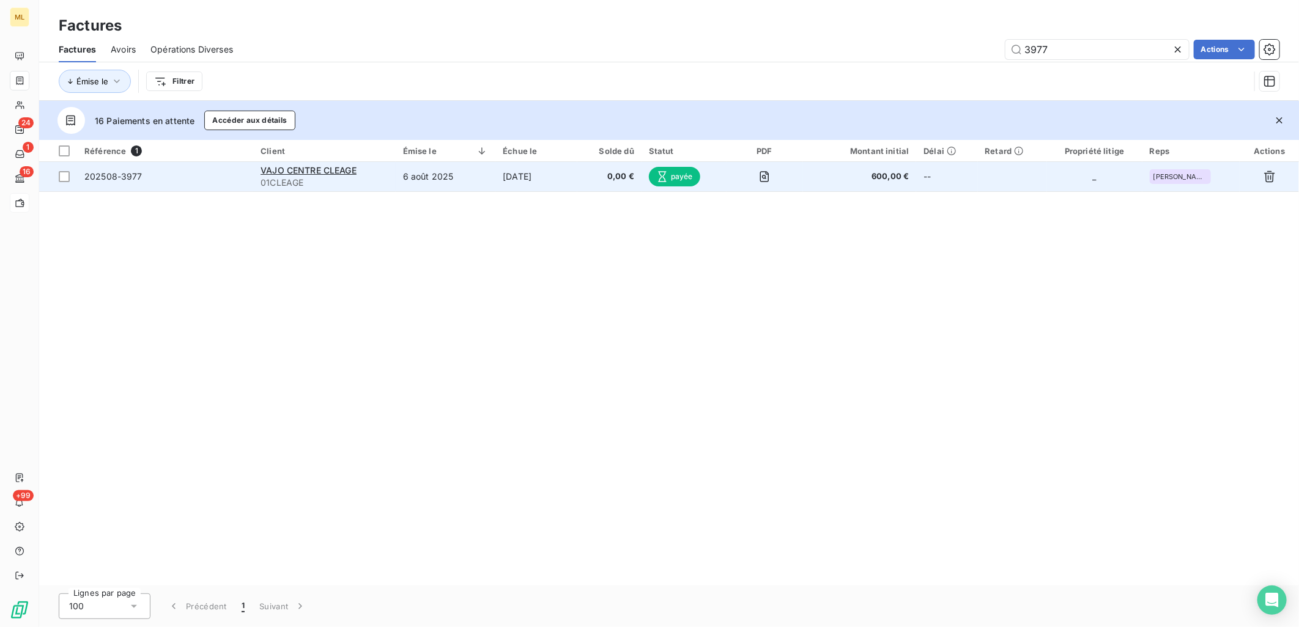
click at [426, 179] on td "6 août 2025" at bounding box center [446, 176] width 100 height 29
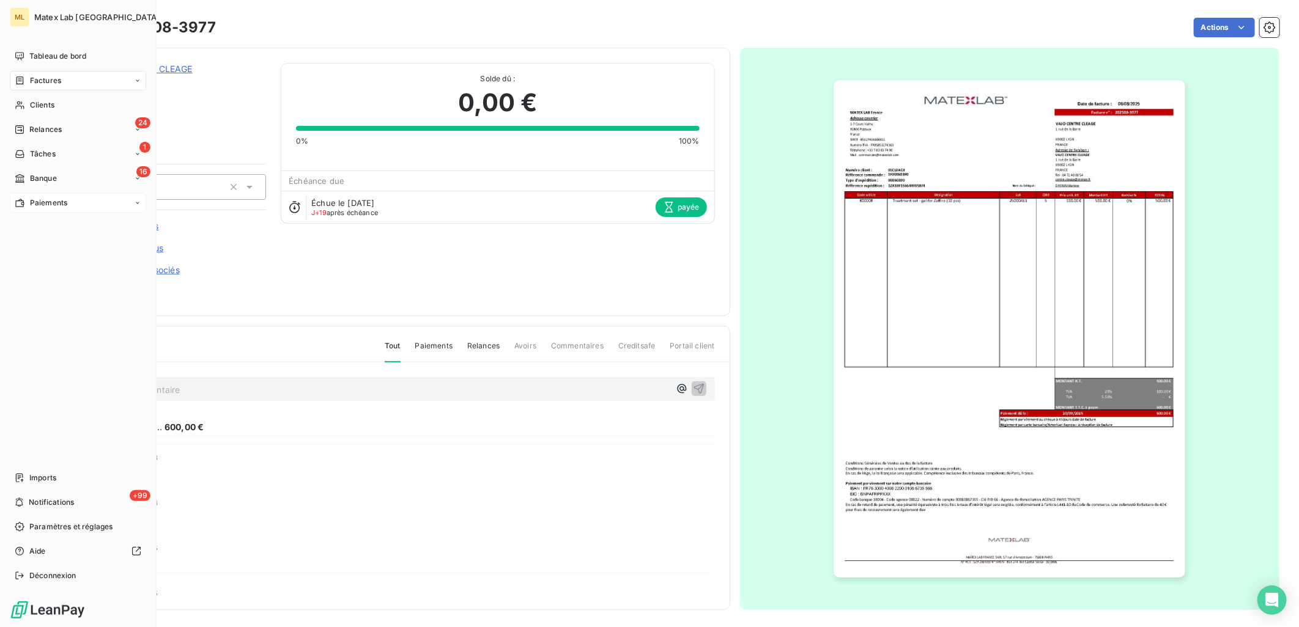
click at [43, 201] on span "Paiements" at bounding box center [48, 203] width 37 height 11
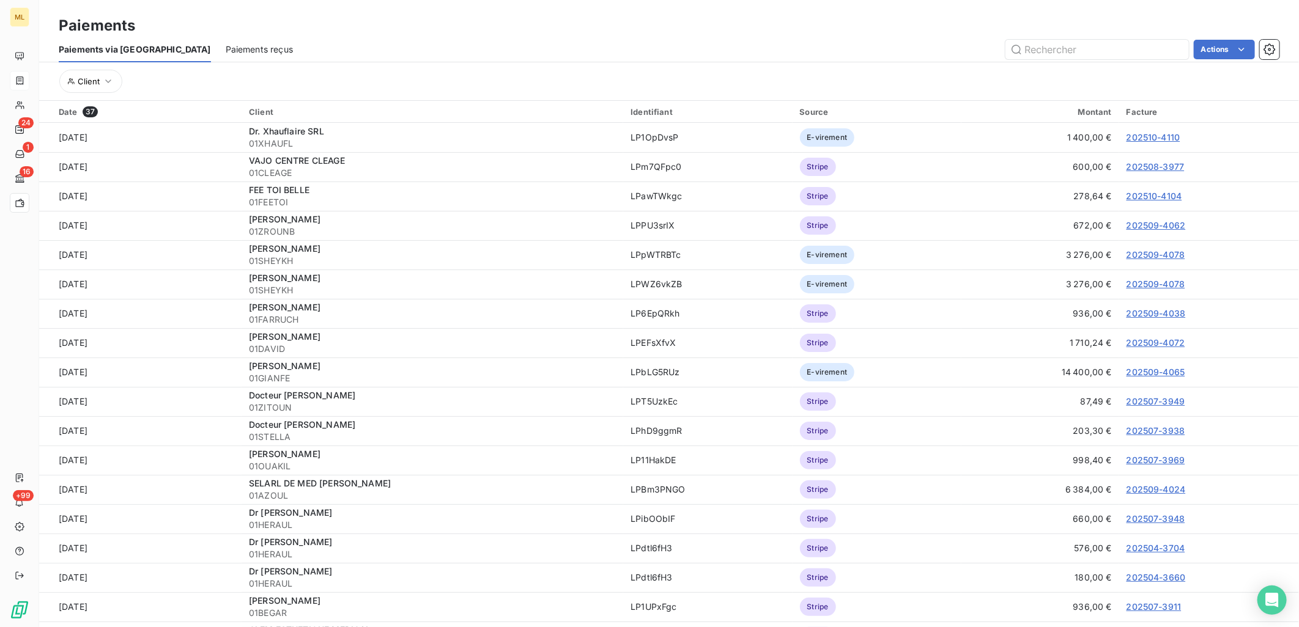
click at [226, 52] on span "Paiements reçus" at bounding box center [259, 49] width 67 height 12
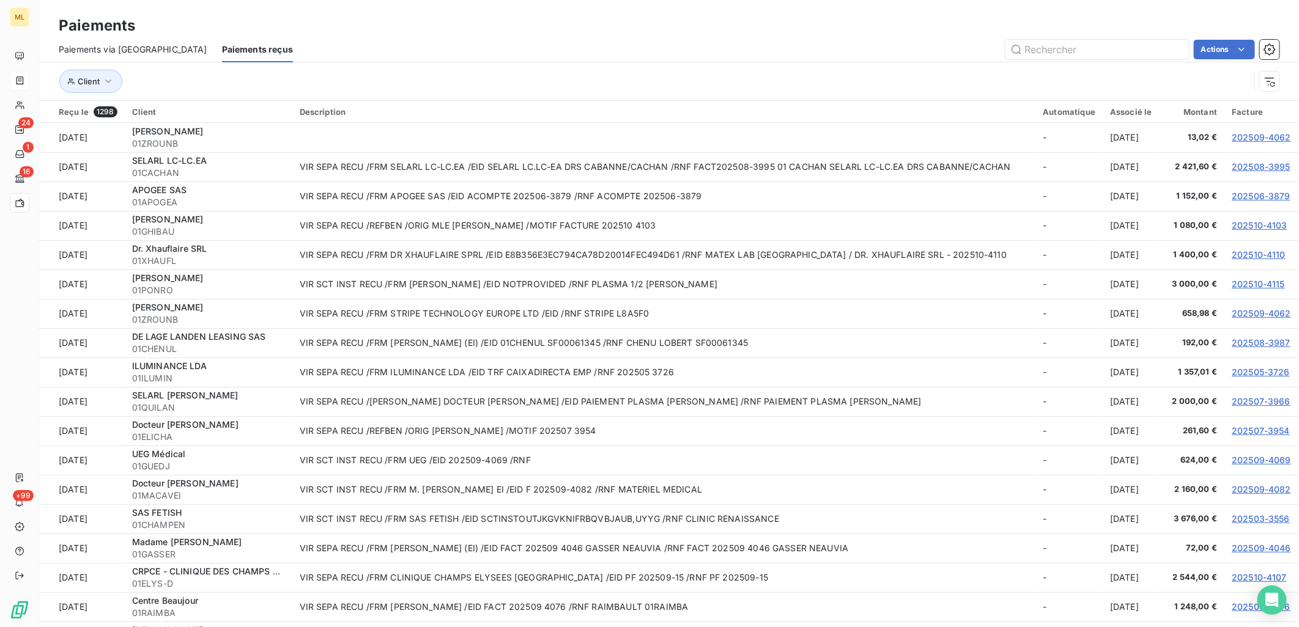
click at [114, 45] on span "Paiements via [GEOGRAPHIC_DATA]" at bounding box center [133, 49] width 149 height 12
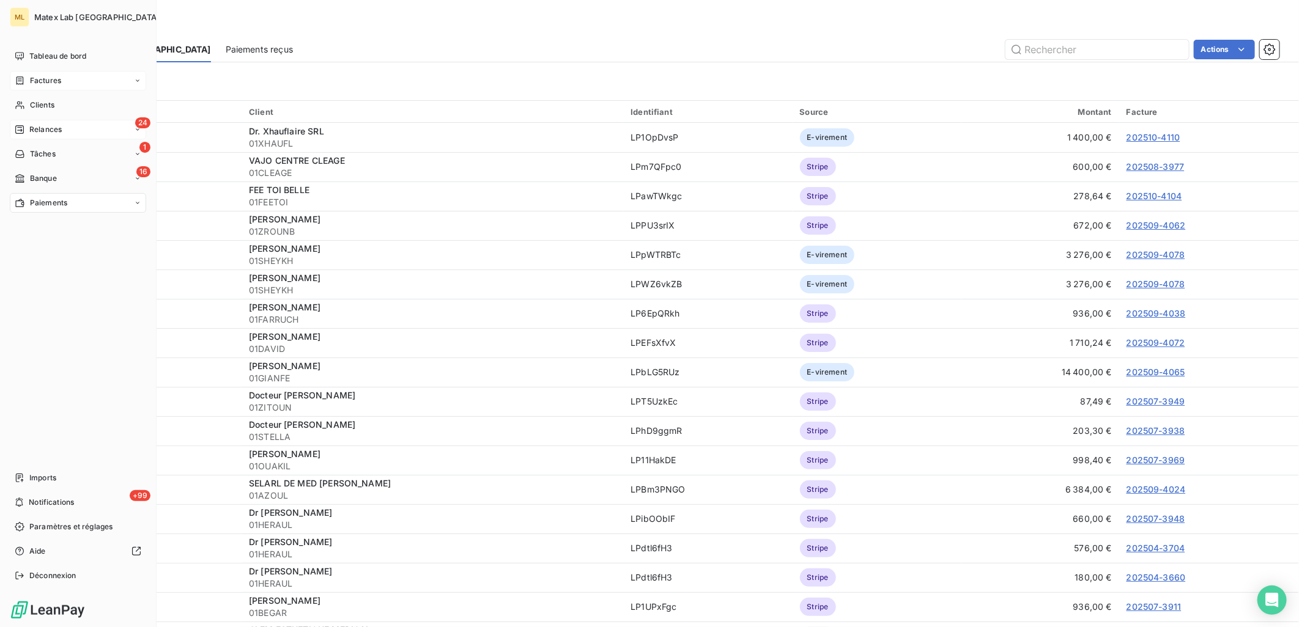
click at [41, 122] on div "24 Relances" at bounding box center [78, 130] width 136 height 20
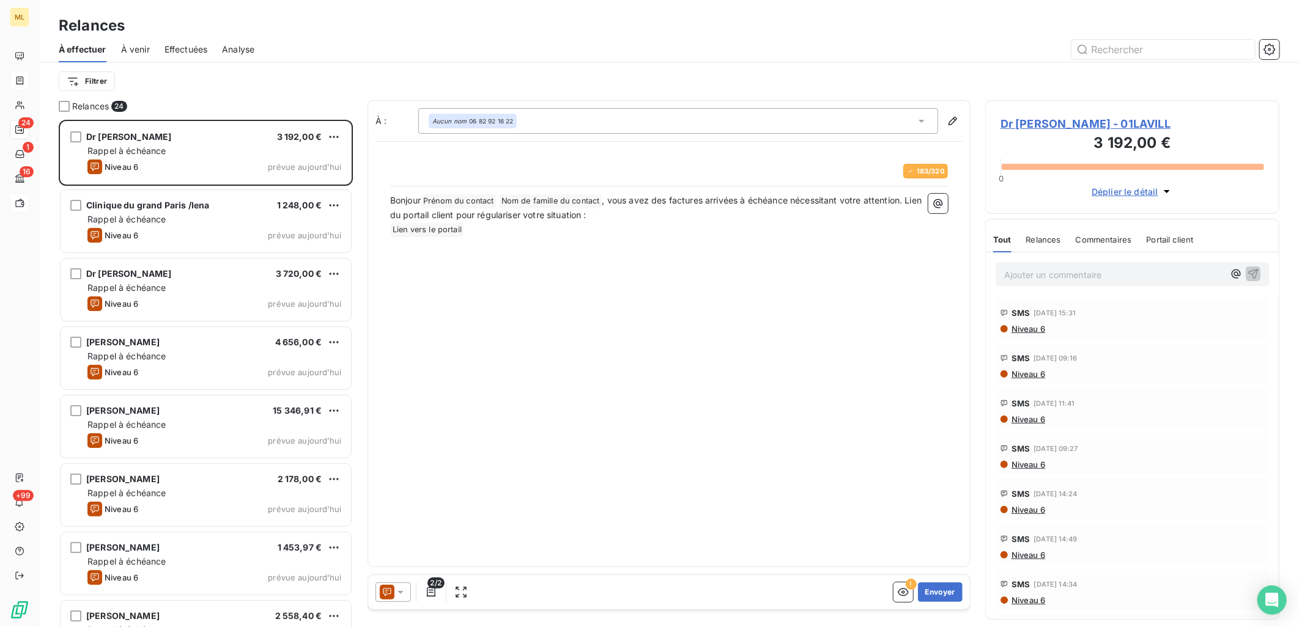
scroll to position [497, 284]
click at [443, 17] on div "Relances" at bounding box center [669, 26] width 1260 height 22
